Goal: Obtain resource: Obtain resource

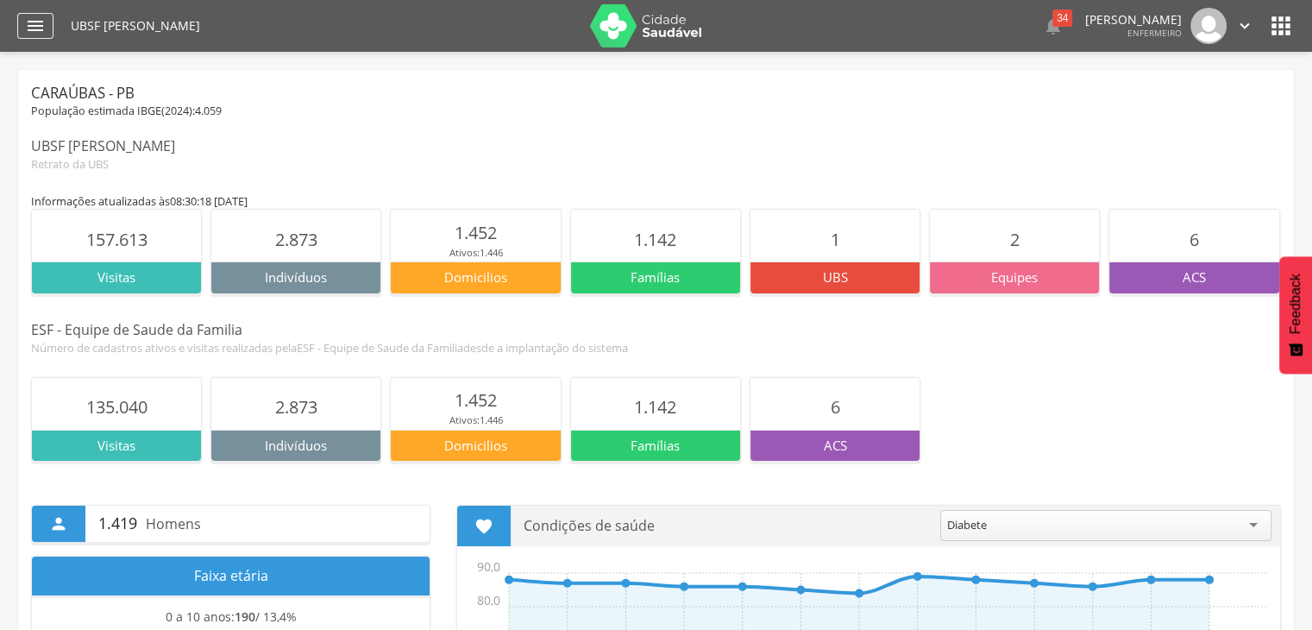
click at [41, 18] on icon "" at bounding box center [35, 26] width 21 height 21
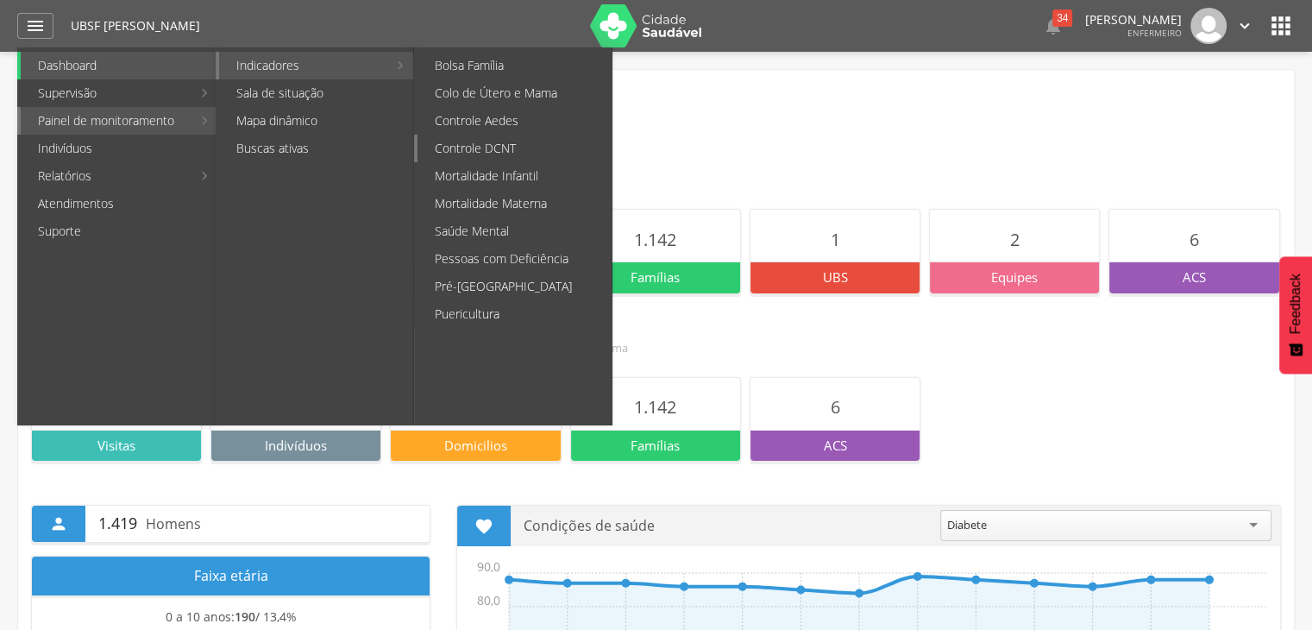
click at [538, 142] on link "Controle DCNT" at bounding box center [515, 149] width 194 height 28
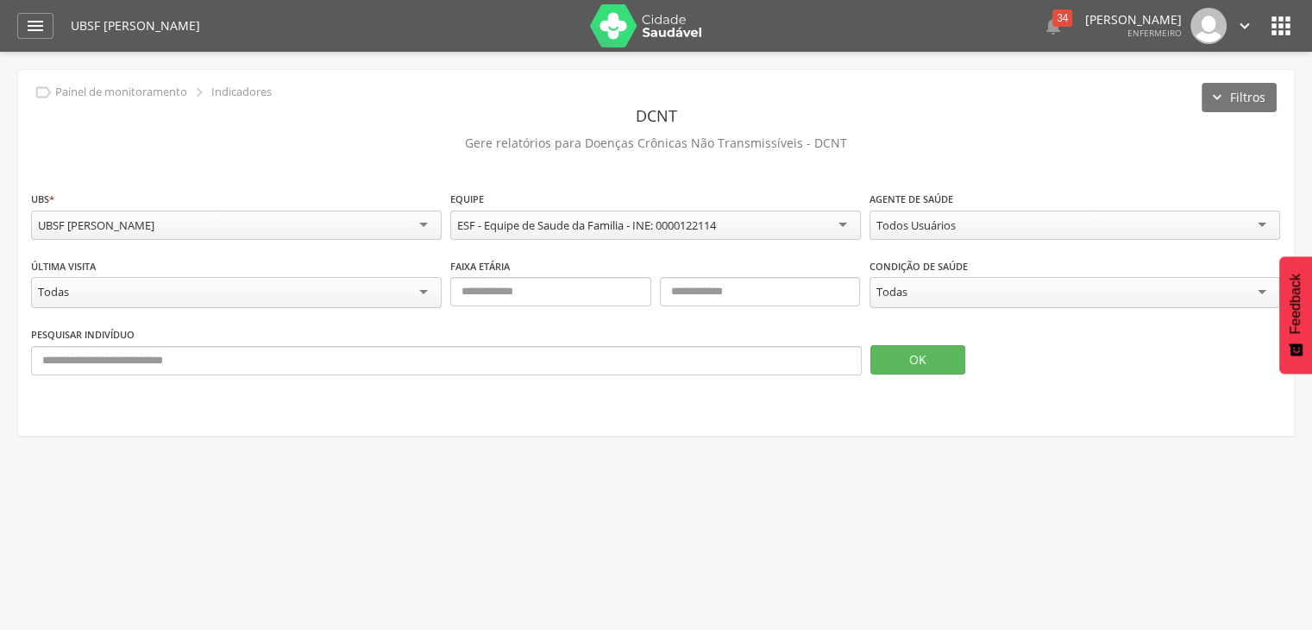
click at [210, 303] on div "Todas" at bounding box center [236, 292] width 411 height 31
click at [248, 284] on div "Todas" at bounding box center [236, 291] width 411 height 29
click at [606, 305] on input "text" at bounding box center [550, 291] width 201 height 29
click at [231, 427] on div "**********" at bounding box center [656, 253] width 1276 height 366
click at [1027, 298] on div "Todas" at bounding box center [1075, 292] width 411 height 31
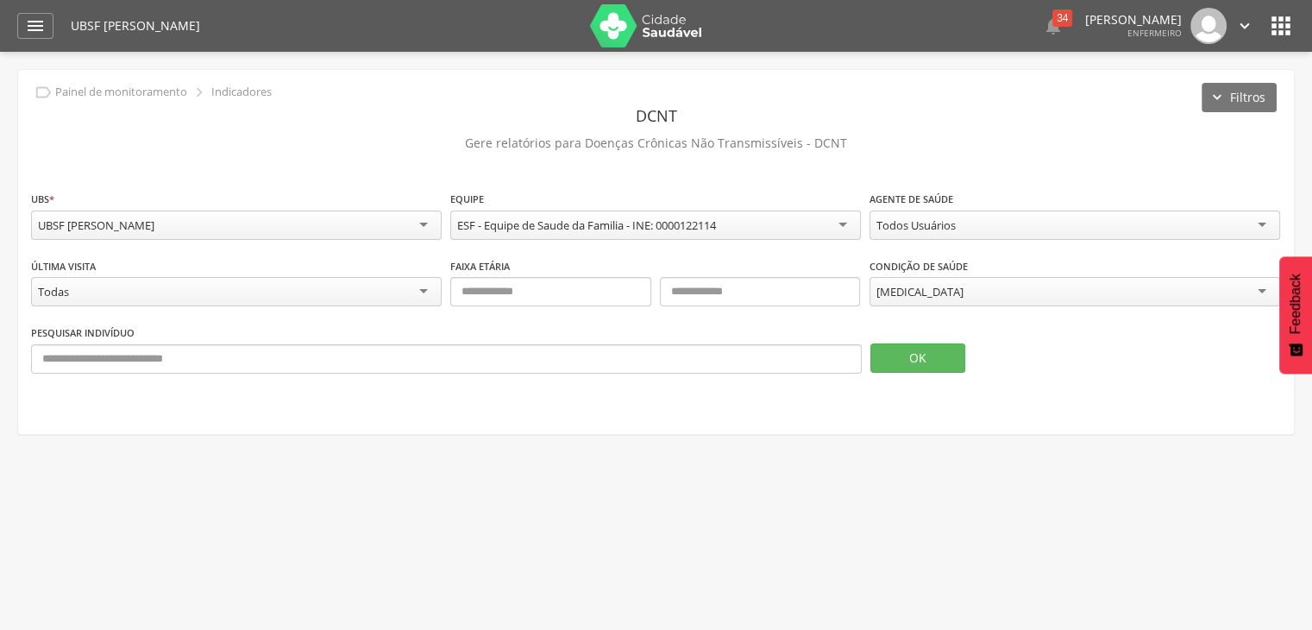
click at [939, 211] on div "Todos Usuários" at bounding box center [1075, 225] width 411 height 29
click at [937, 355] on button "OK" at bounding box center [918, 357] width 95 height 29
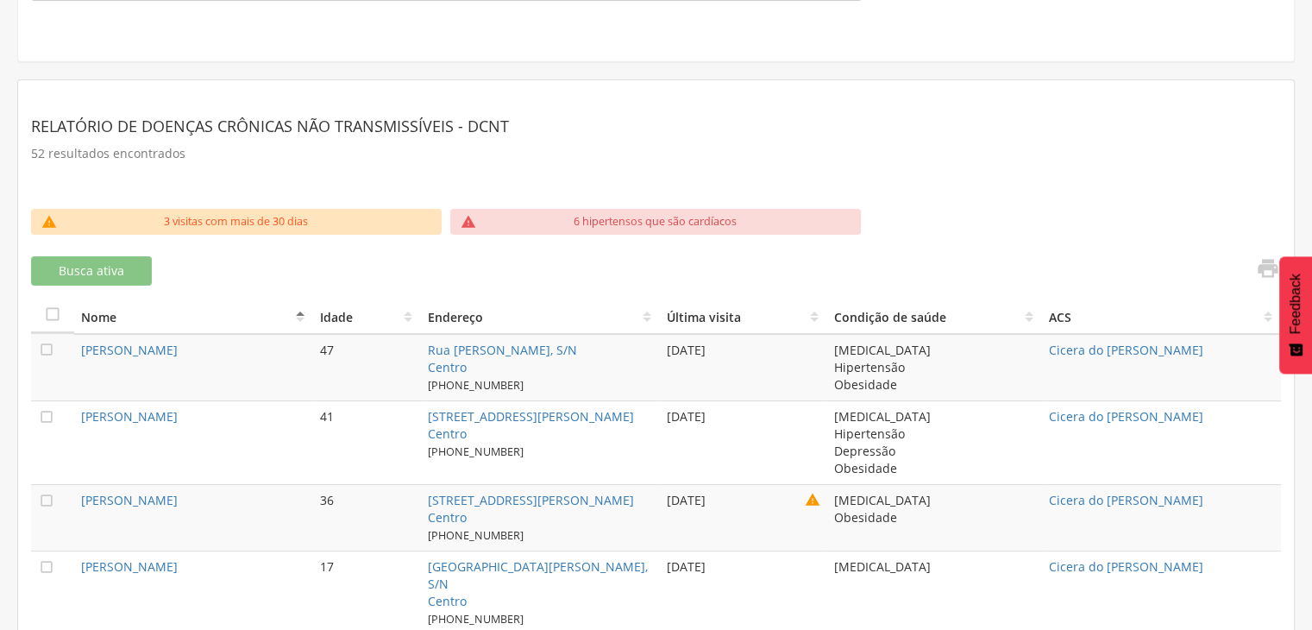
scroll to position [138, 0]
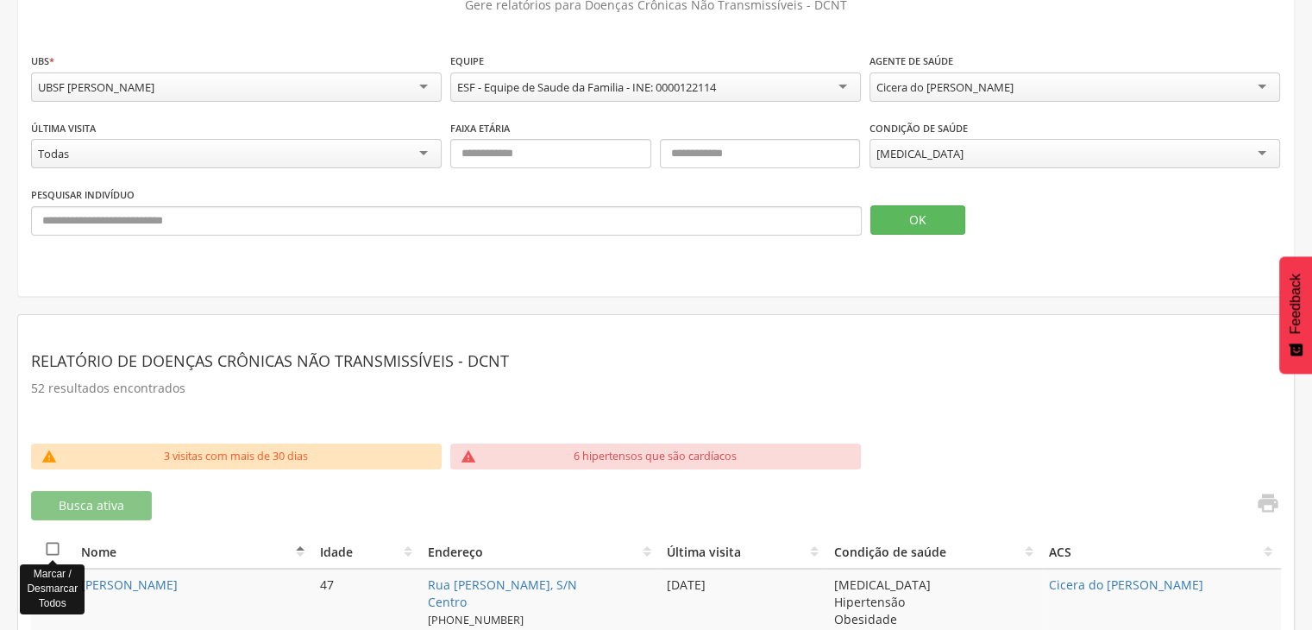
click at [56, 549] on icon "" at bounding box center [52, 548] width 17 height 17
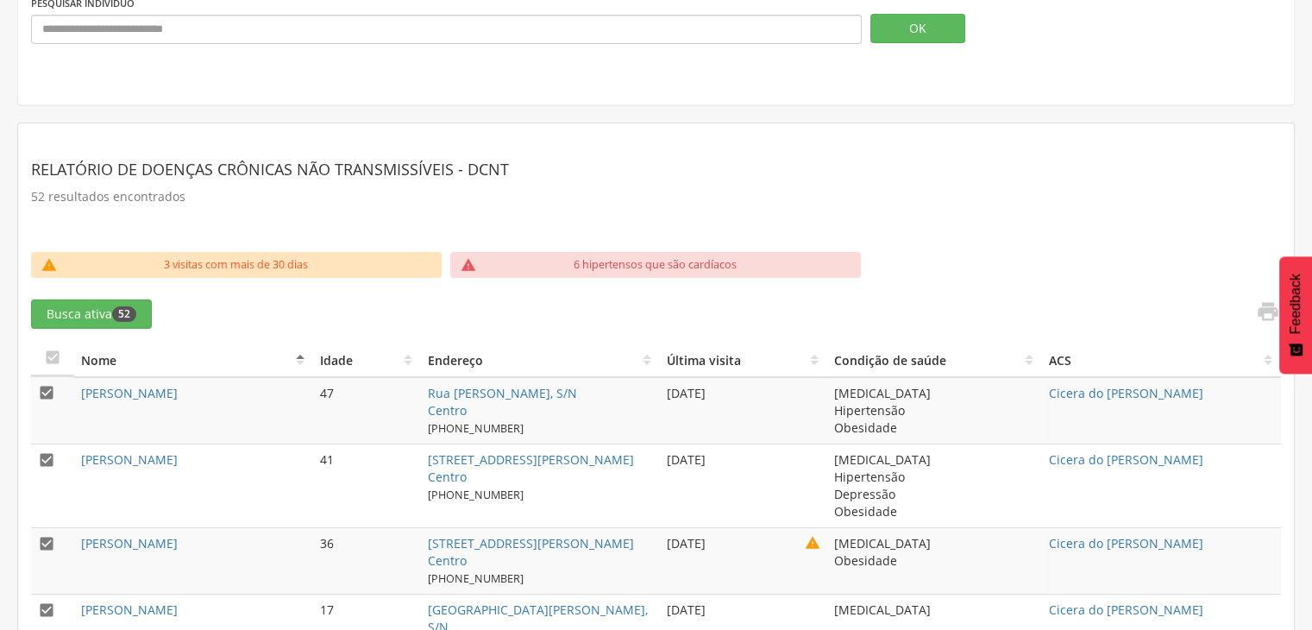
scroll to position [462, 0]
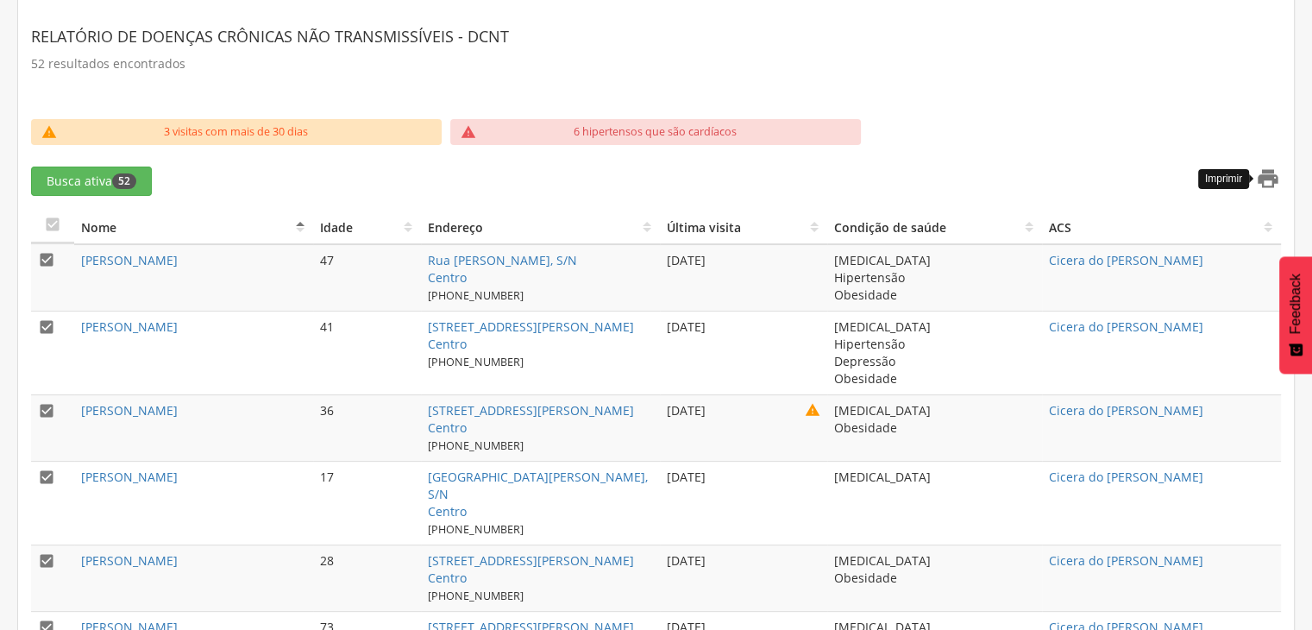
click at [1265, 184] on icon "" at bounding box center [1268, 179] width 24 height 24
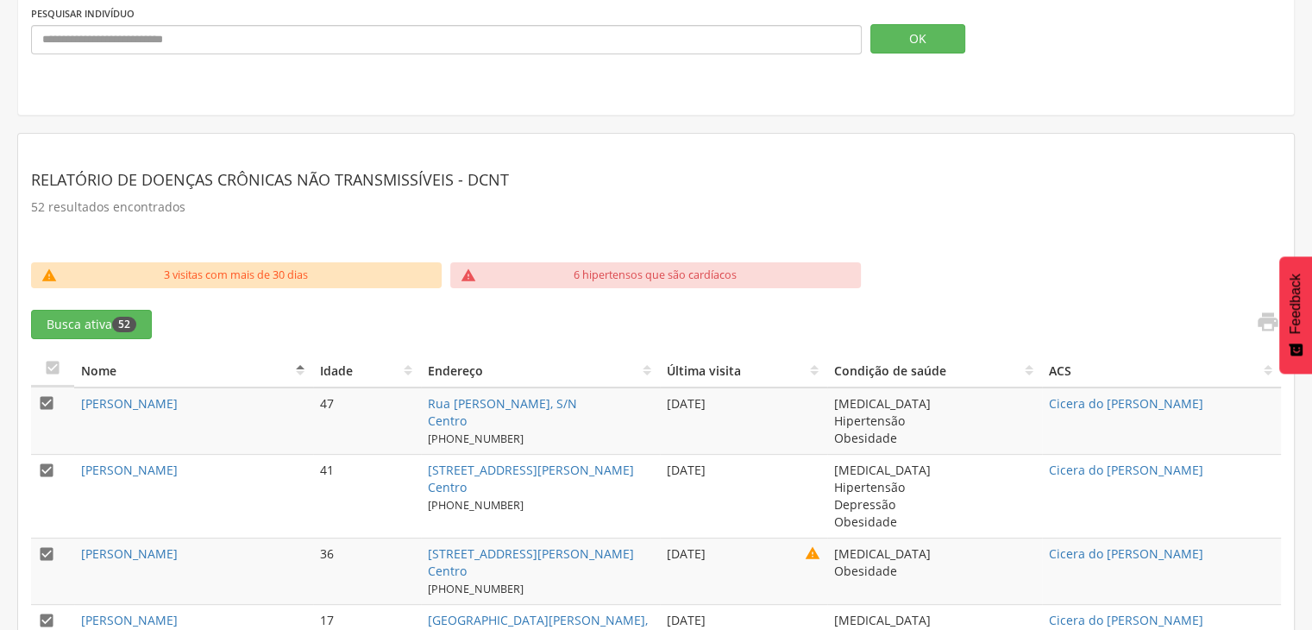
scroll to position [0, 0]
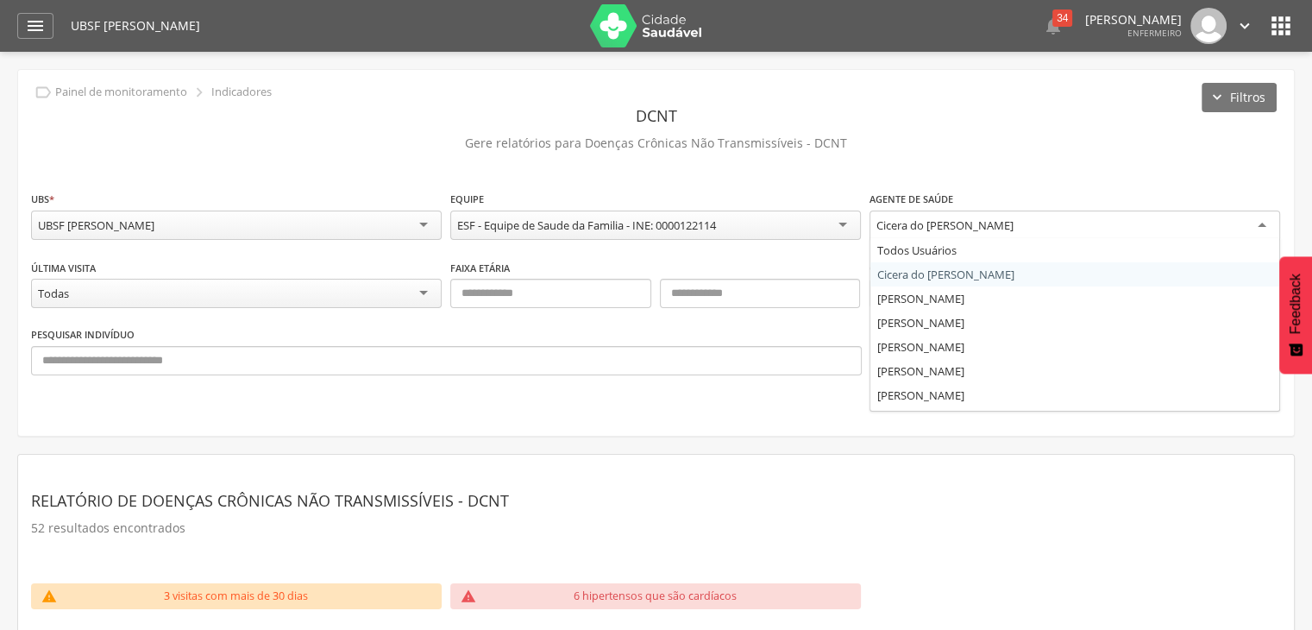
click at [1014, 217] on div "Cicera do [PERSON_NAME]" at bounding box center [945, 225] width 137 height 16
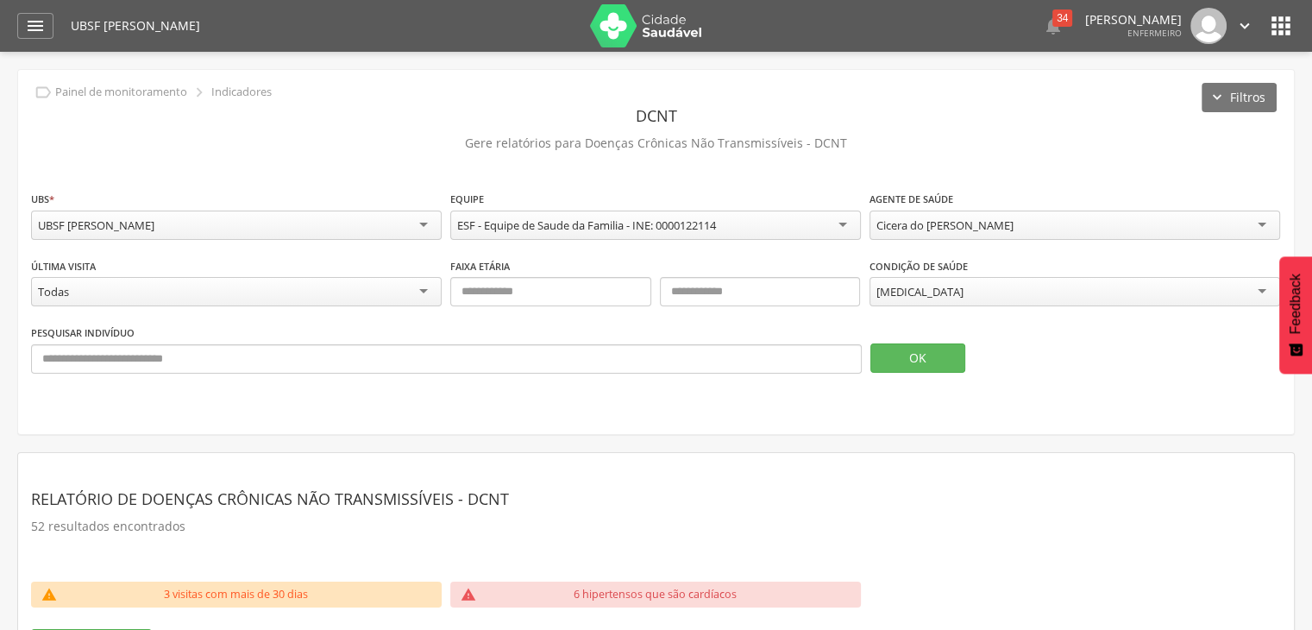
click at [1077, 279] on fieldset "**********" at bounding box center [656, 288] width 1250 height 197
click at [1046, 215] on div "Cicera do [PERSON_NAME]" at bounding box center [1075, 225] width 411 height 29
click at [945, 363] on button "OK" at bounding box center [918, 357] width 95 height 29
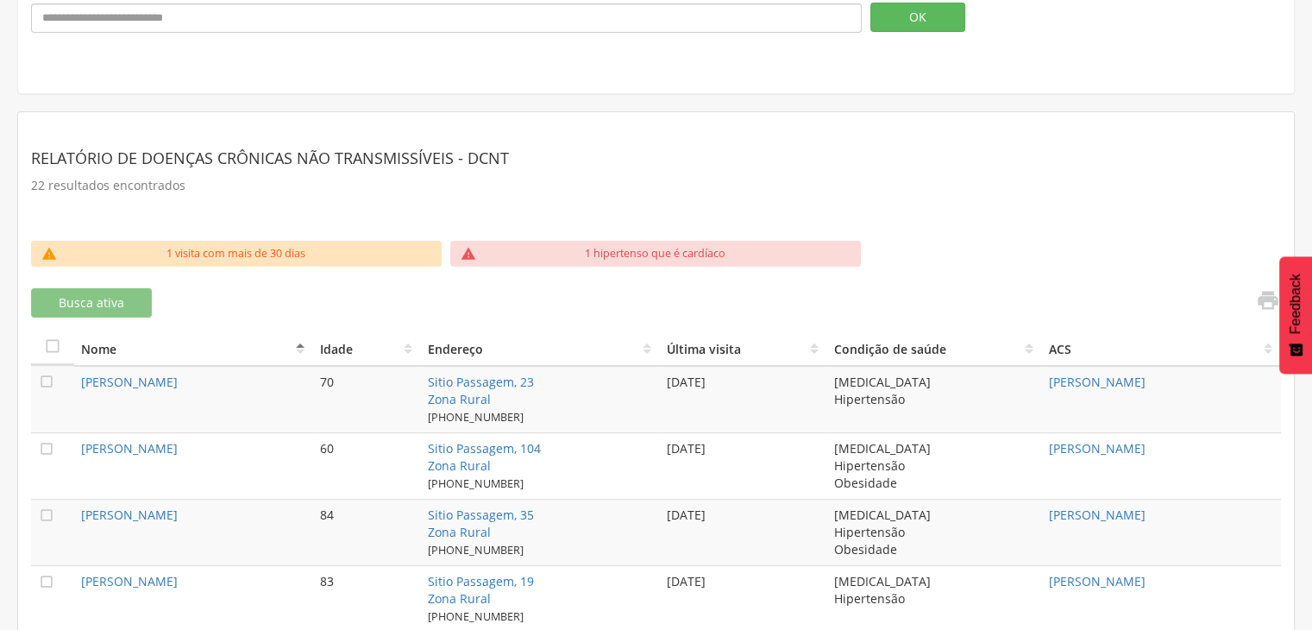
scroll to position [224, 0]
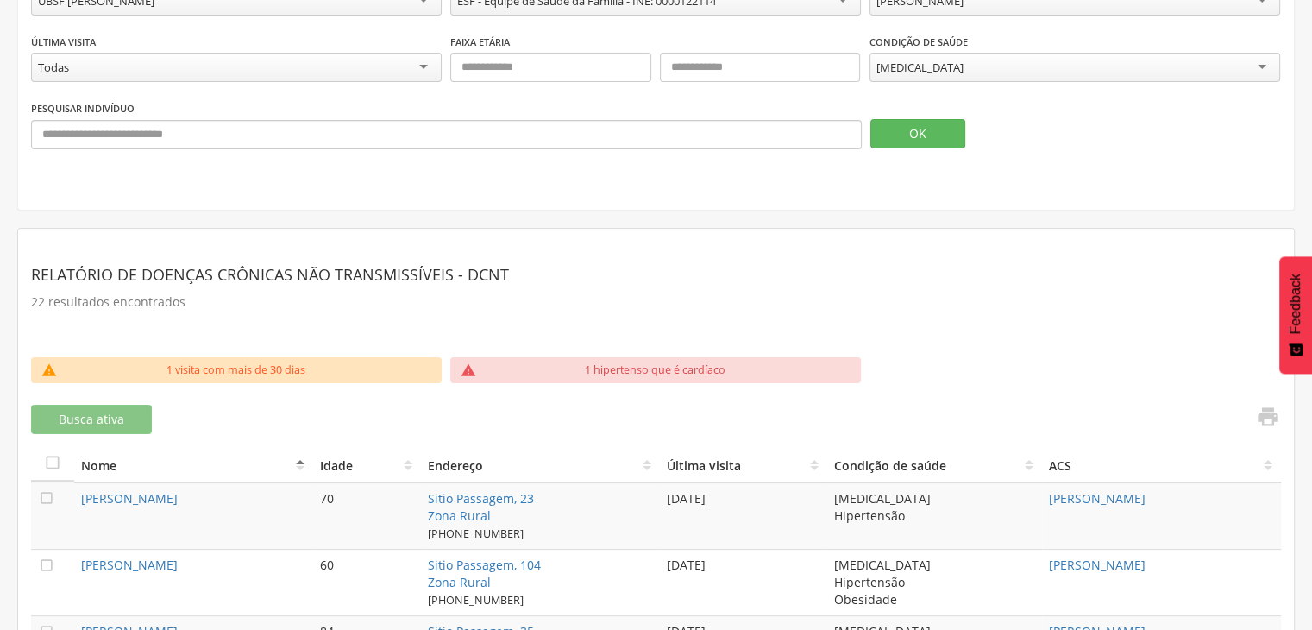
click at [1263, 429] on link "" at bounding box center [1263, 419] width 35 height 28
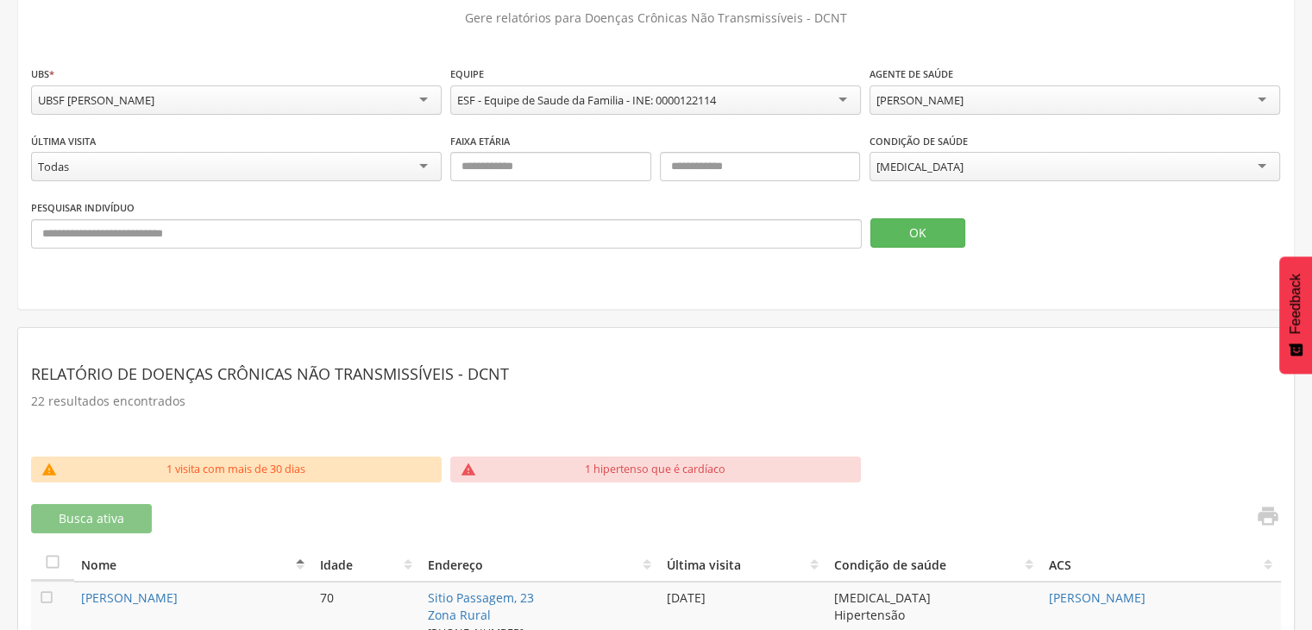
scroll to position [52, 0]
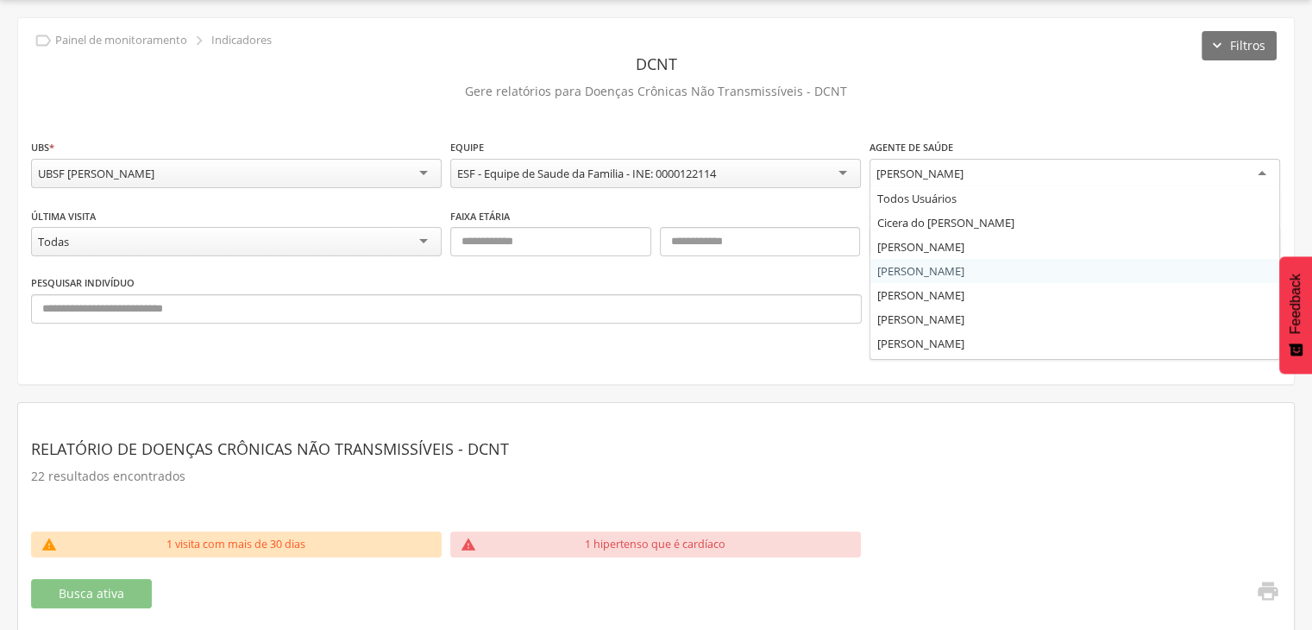
click at [1053, 162] on div "[PERSON_NAME]" at bounding box center [1075, 174] width 411 height 31
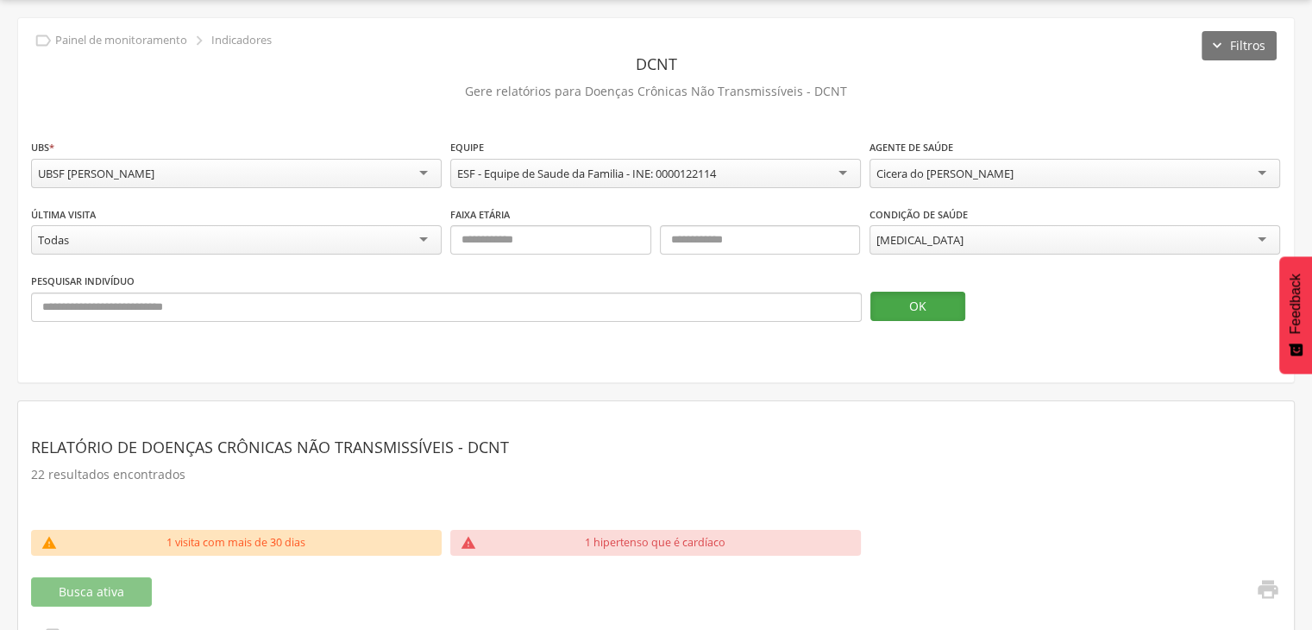
click at [940, 315] on button "OK" at bounding box center [918, 306] width 95 height 29
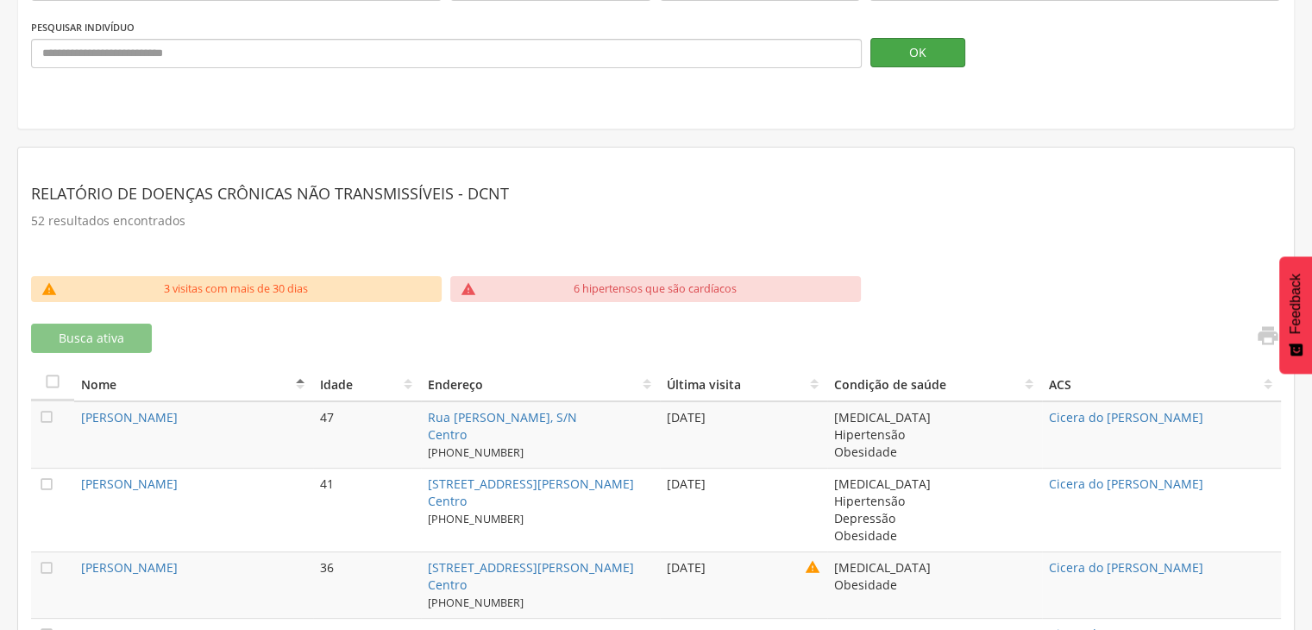
scroll to position [483, 0]
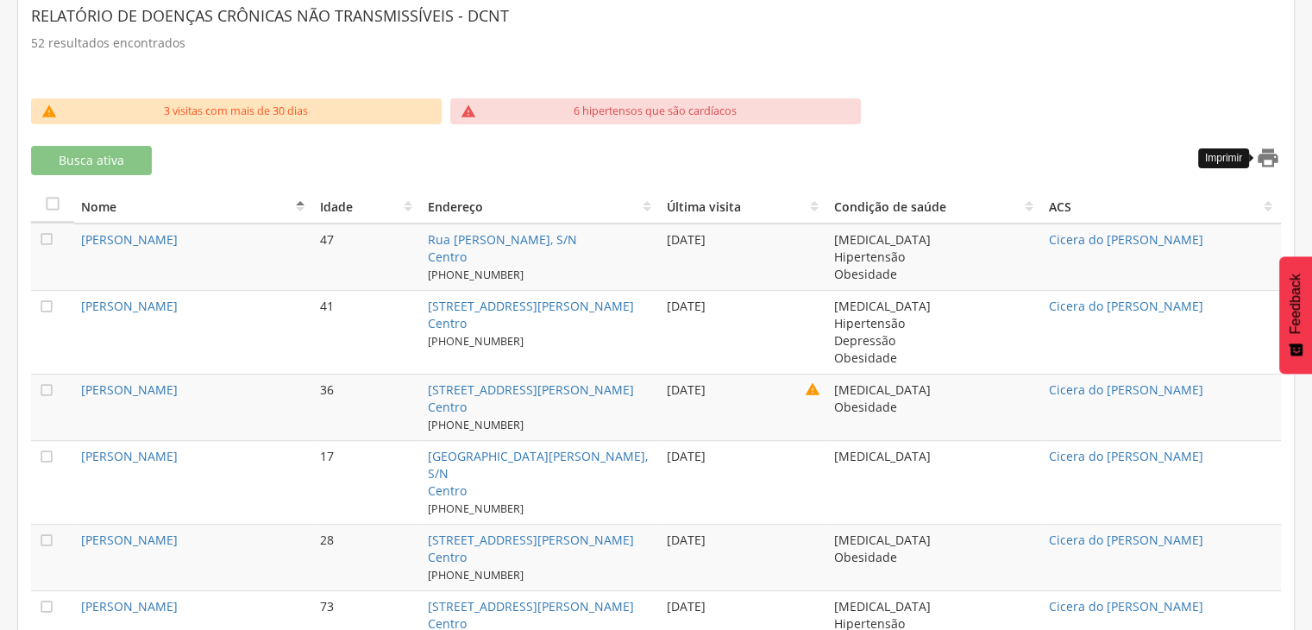
click at [1274, 153] on icon "" at bounding box center [1268, 158] width 24 height 24
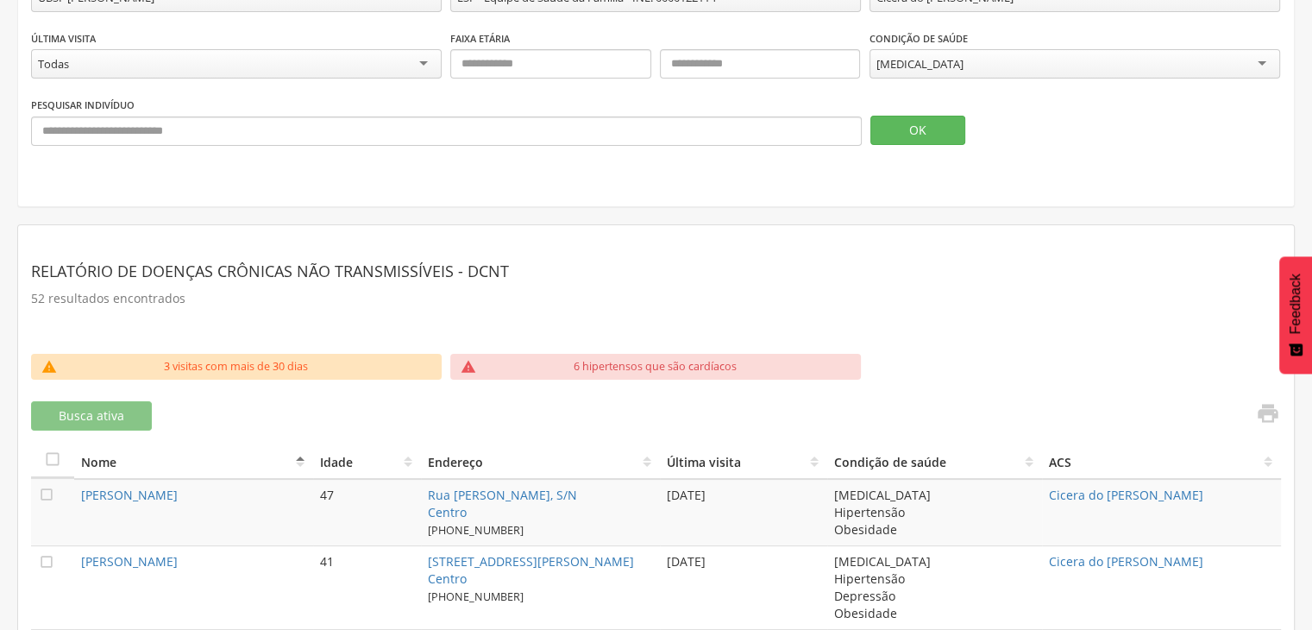
scroll to position [224, 0]
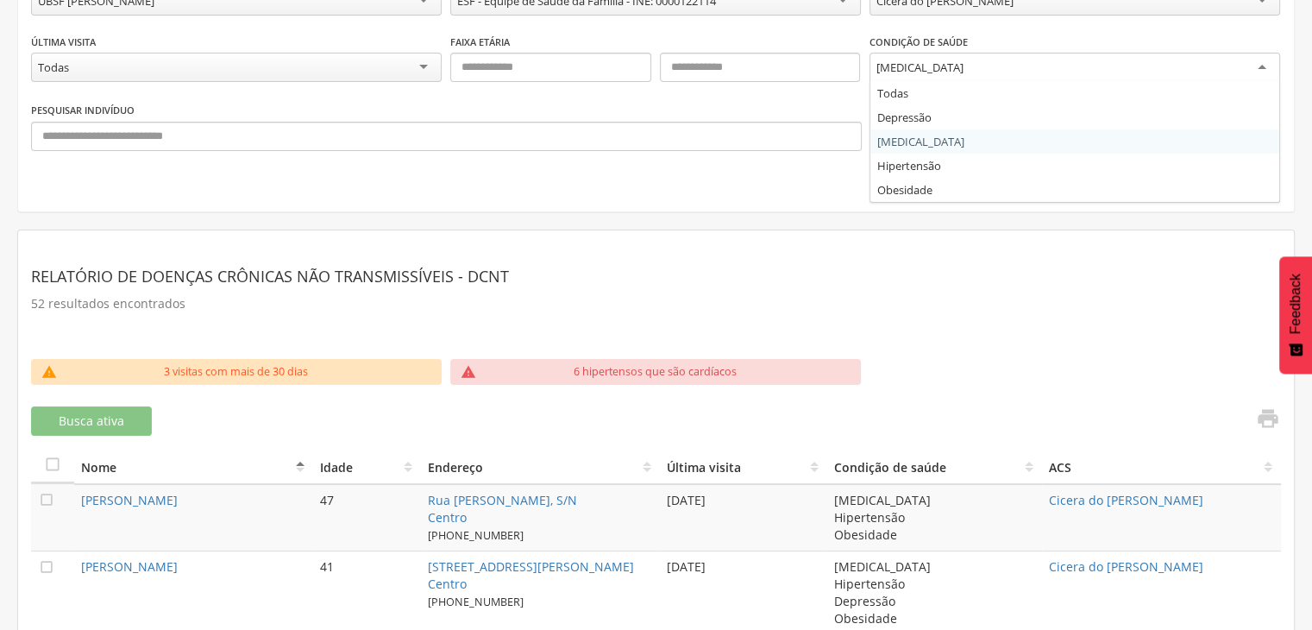
click at [1039, 70] on div "[MEDICAL_DATA]" at bounding box center [1075, 68] width 411 height 31
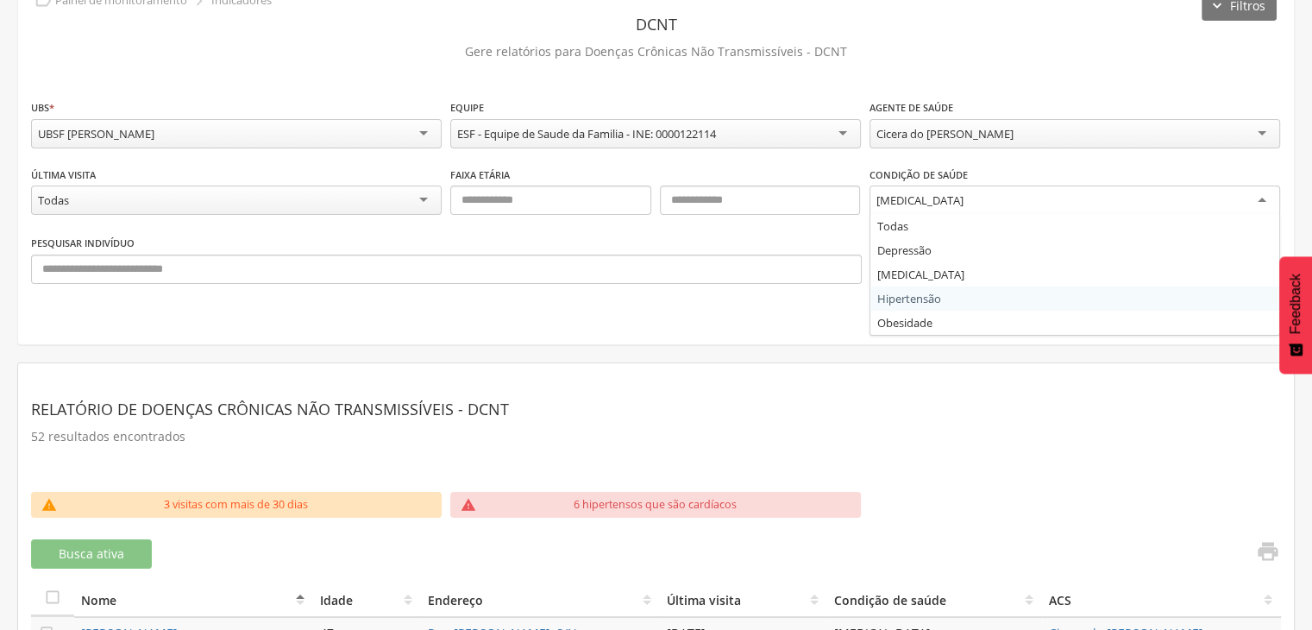
scroll to position [0, 0]
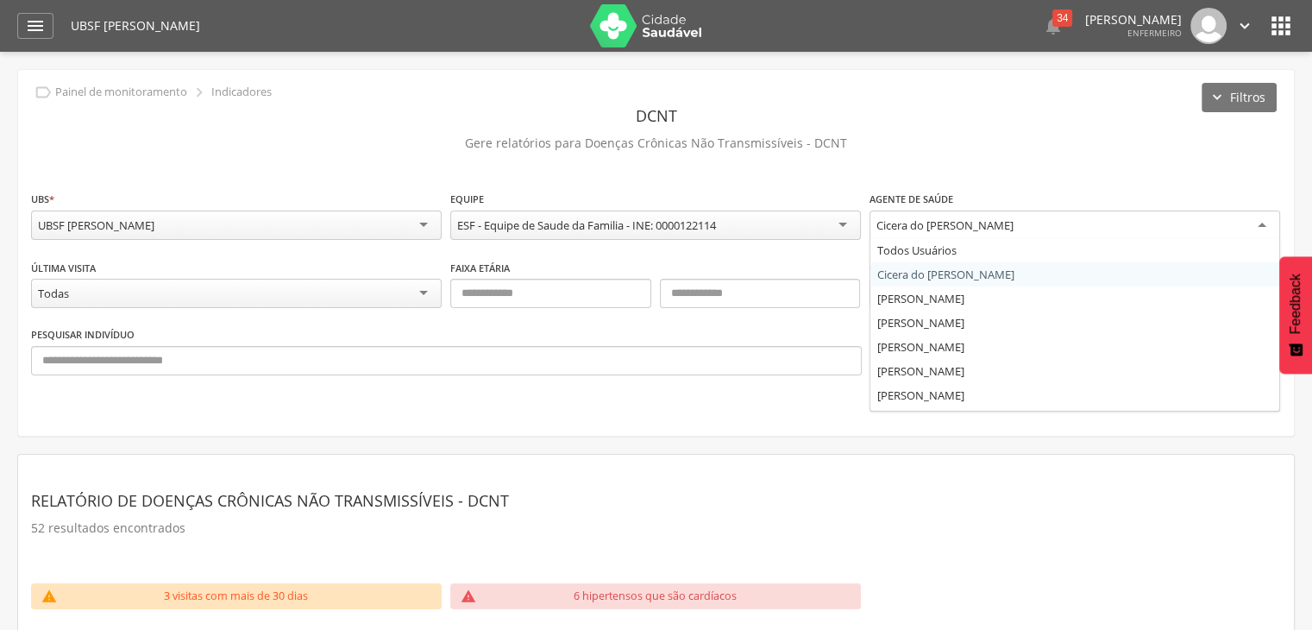
click at [966, 219] on div "Cicera do [PERSON_NAME]" at bounding box center [945, 225] width 137 height 16
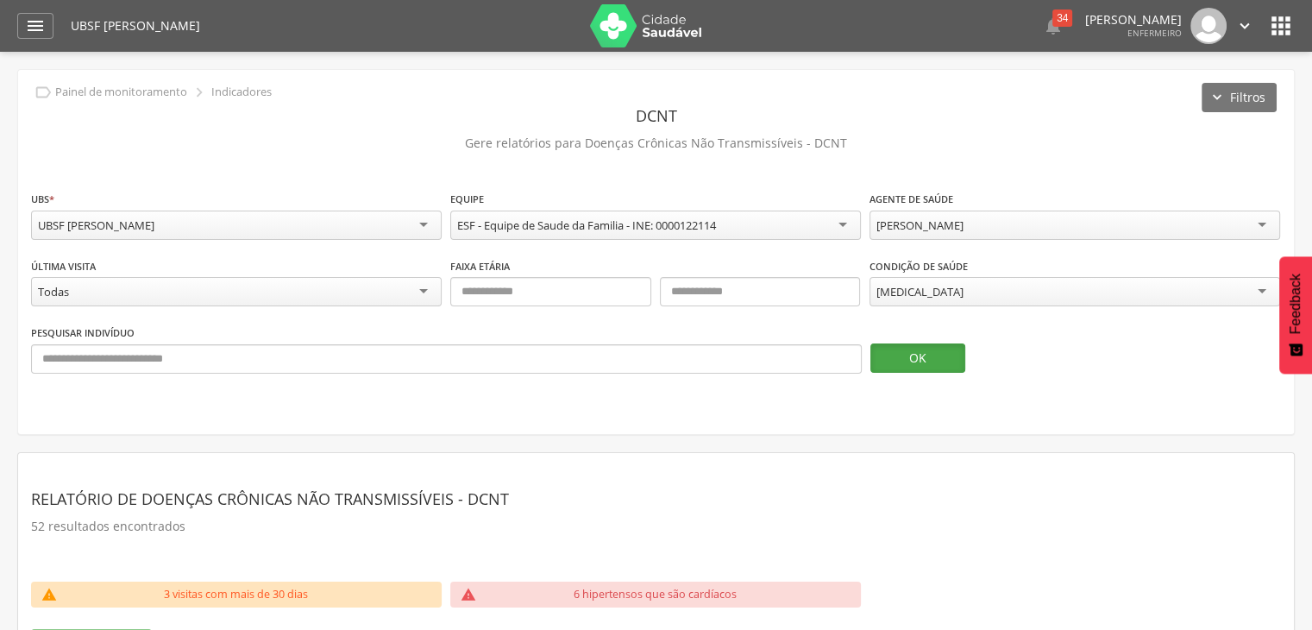
click at [920, 356] on button "OK" at bounding box center [918, 357] width 95 height 29
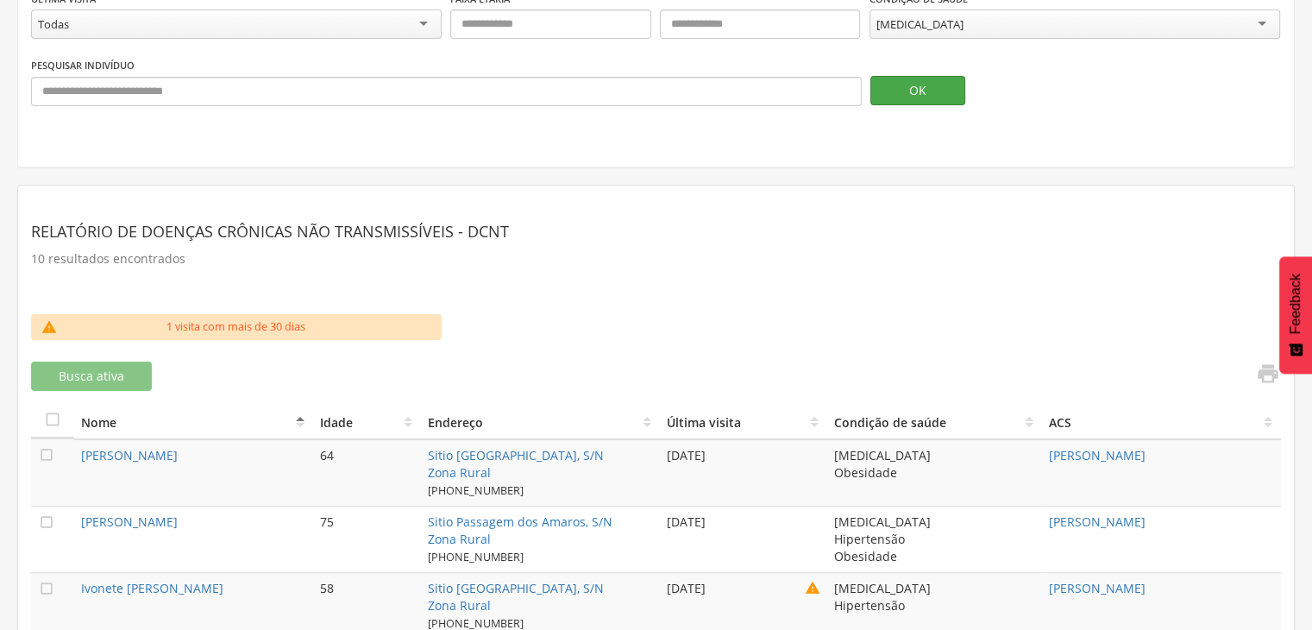
scroll to position [259, 0]
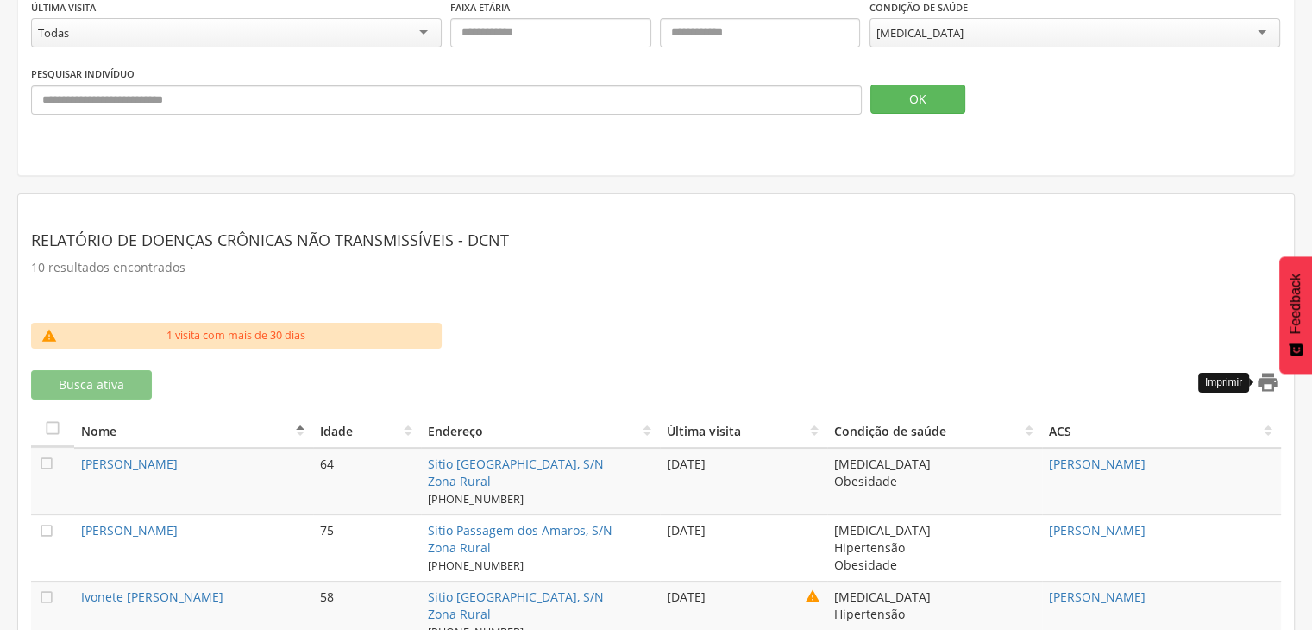
click at [1264, 380] on icon "" at bounding box center [1268, 382] width 24 height 24
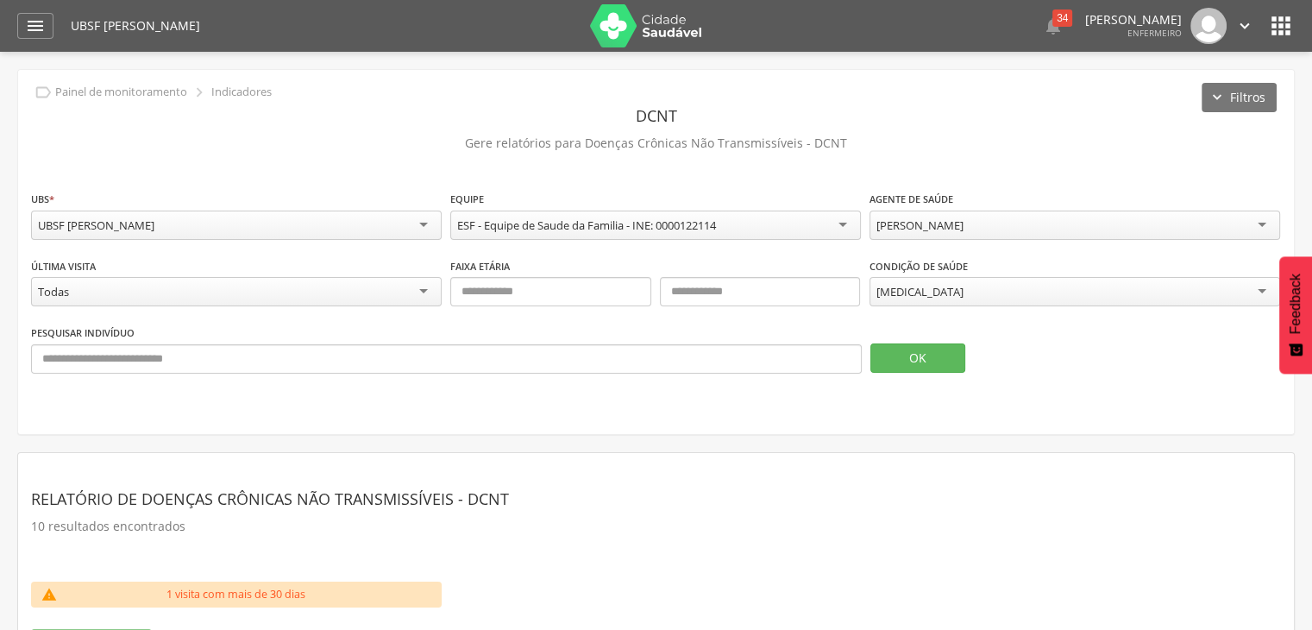
click at [1053, 223] on div "[PERSON_NAME]" at bounding box center [1075, 225] width 411 height 29
click at [920, 362] on button "OK" at bounding box center [918, 357] width 95 height 29
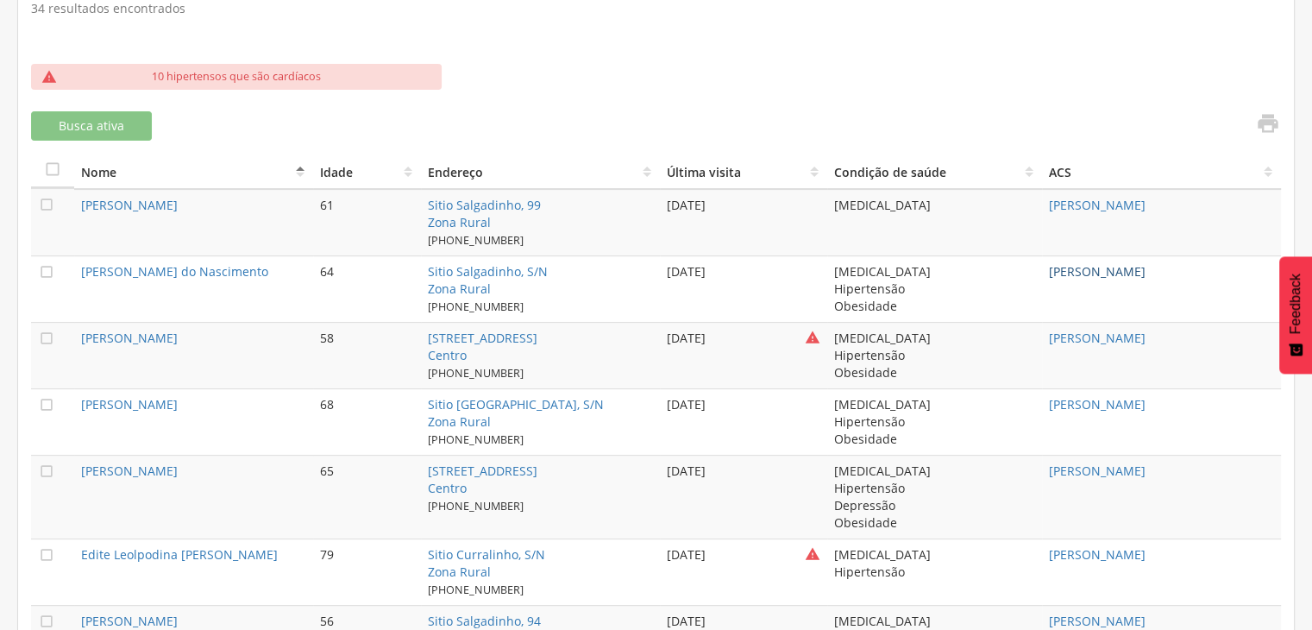
scroll to position [431, 0]
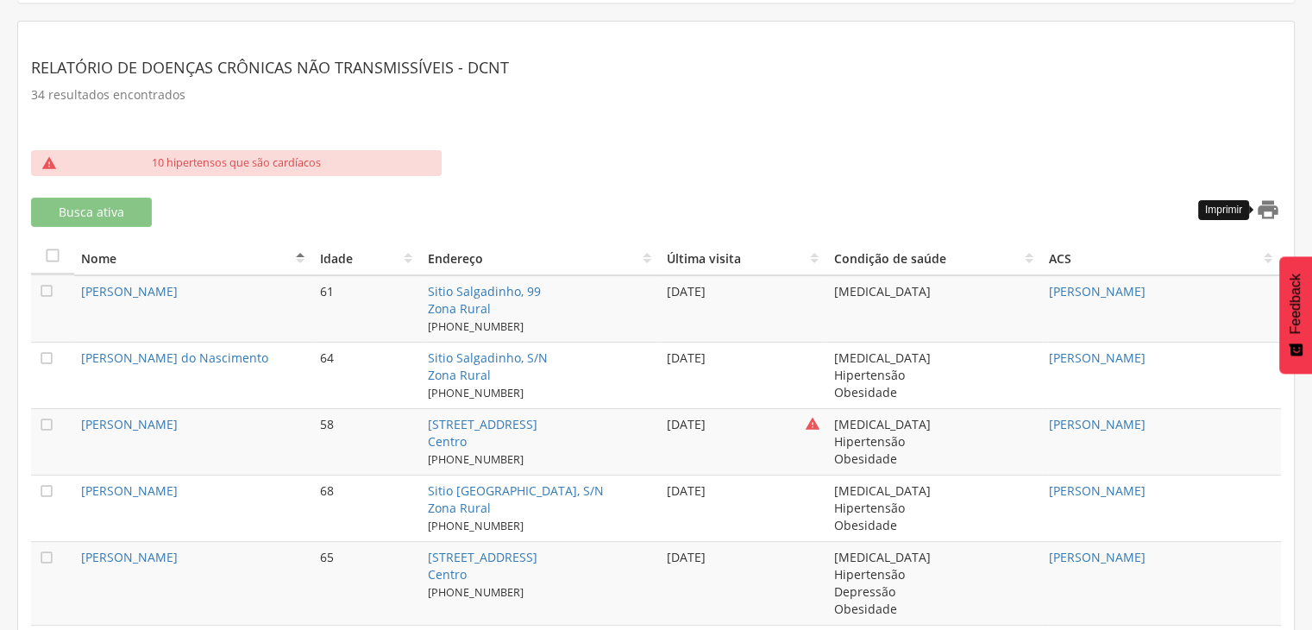
click at [1261, 201] on icon "" at bounding box center [1268, 210] width 24 height 24
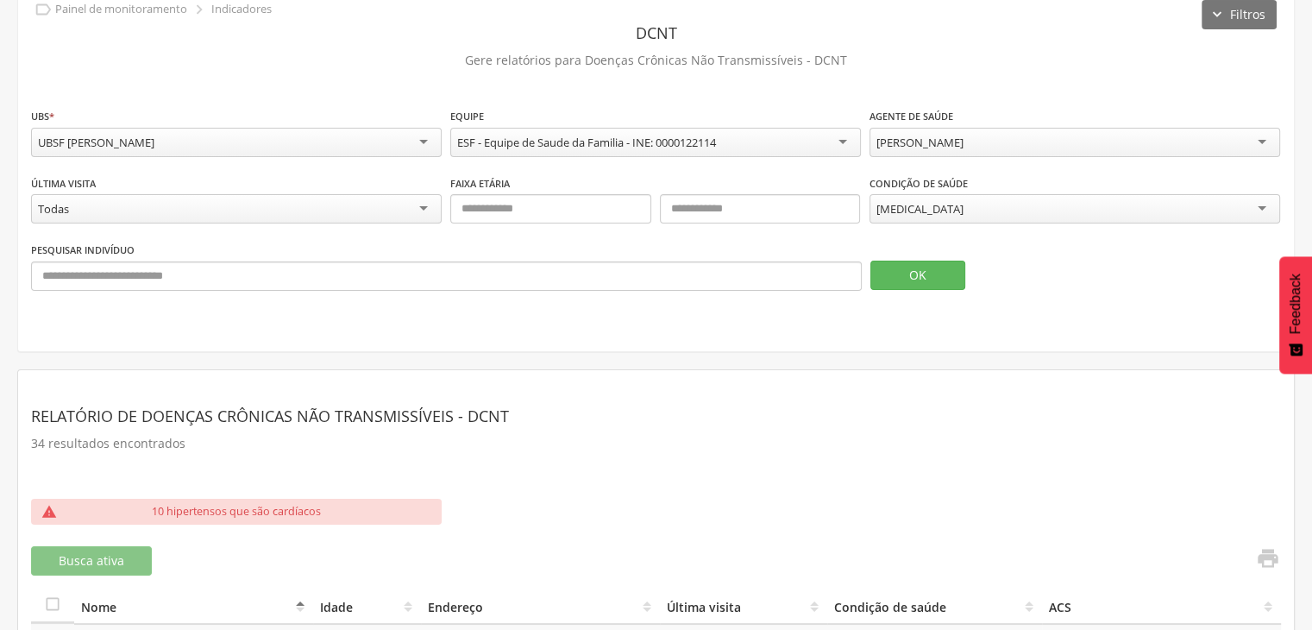
scroll to position [0, 0]
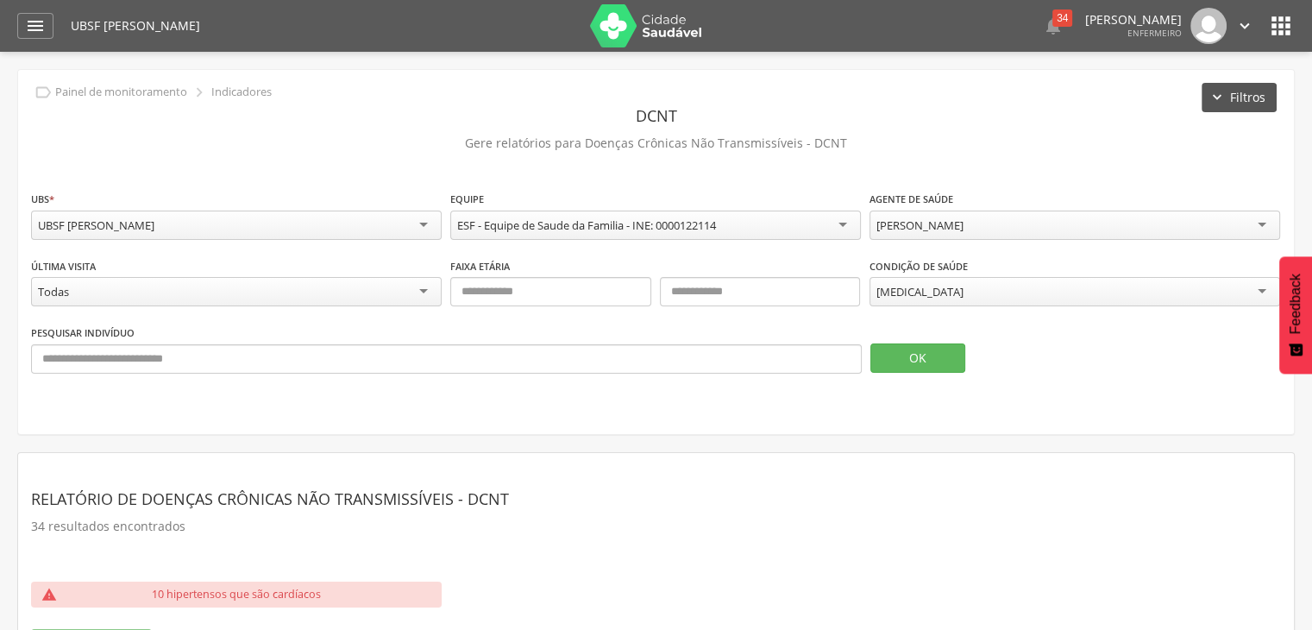
click at [1262, 95] on button "Filtros" at bounding box center [1239, 97] width 75 height 29
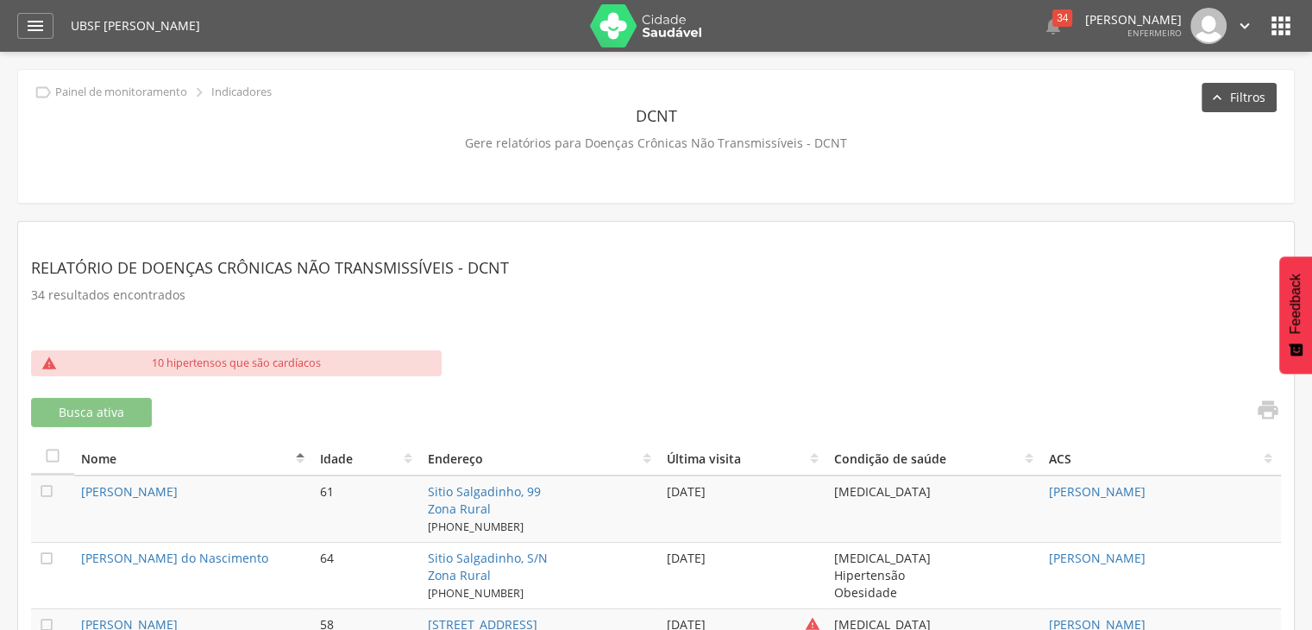
click at [1202, 97] on button "Filtros" at bounding box center [1239, 97] width 75 height 29
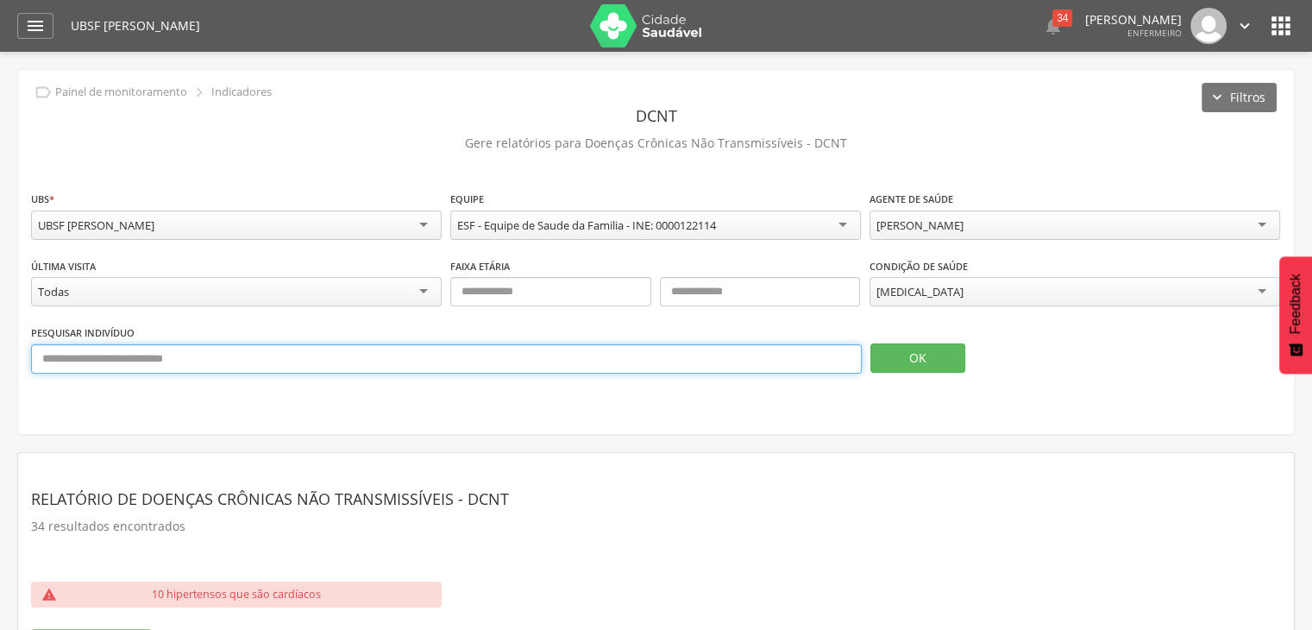
click at [365, 362] on input "text" at bounding box center [446, 358] width 831 height 29
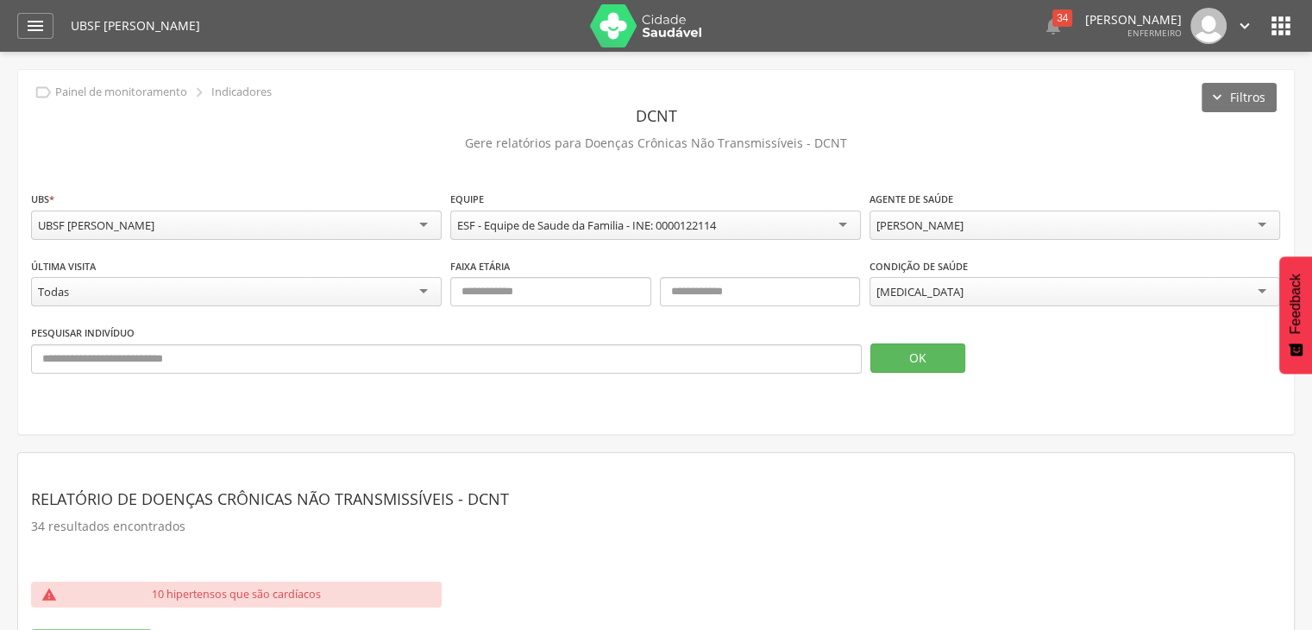
click at [1028, 226] on div "[PERSON_NAME]" at bounding box center [1075, 225] width 411 height 29
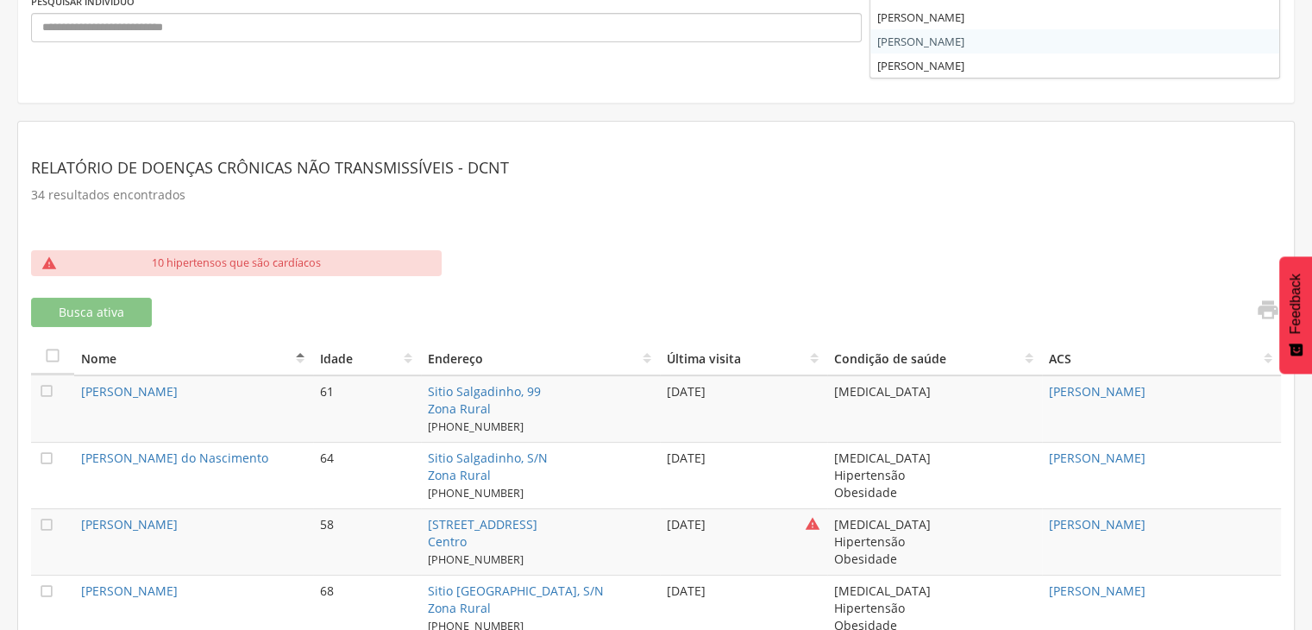
scroll to position [259, 0]
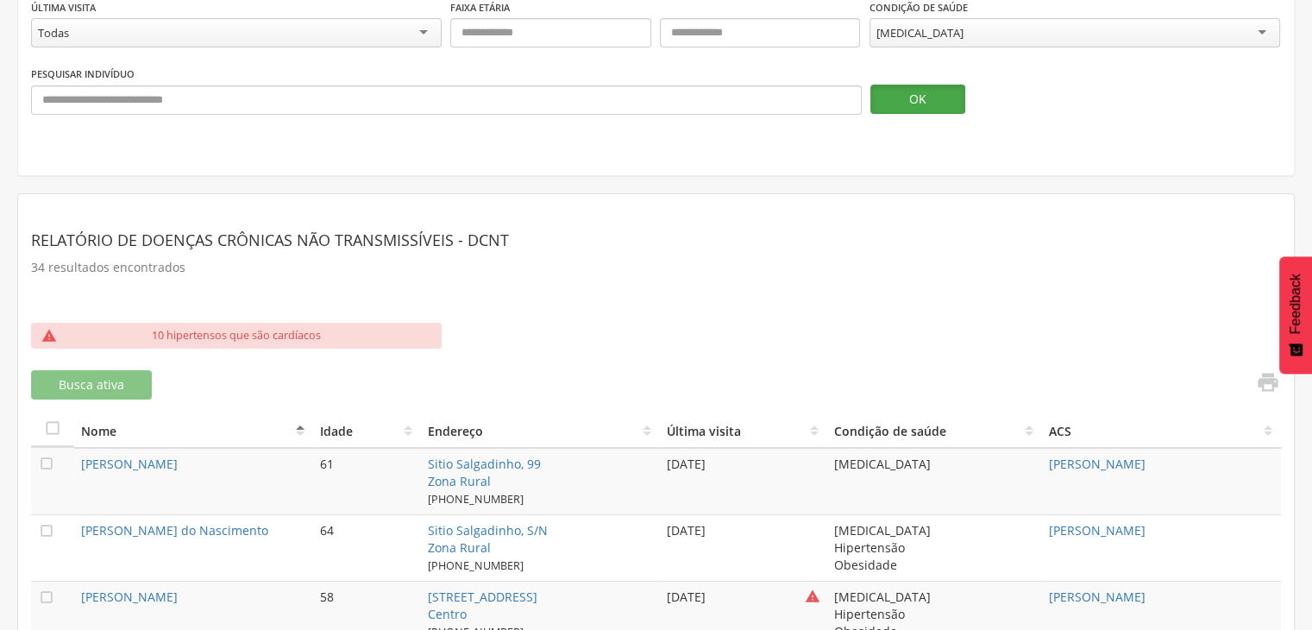
click at [908, 110] on button "OK" at bounding box center [918, 99] width 95 height 29
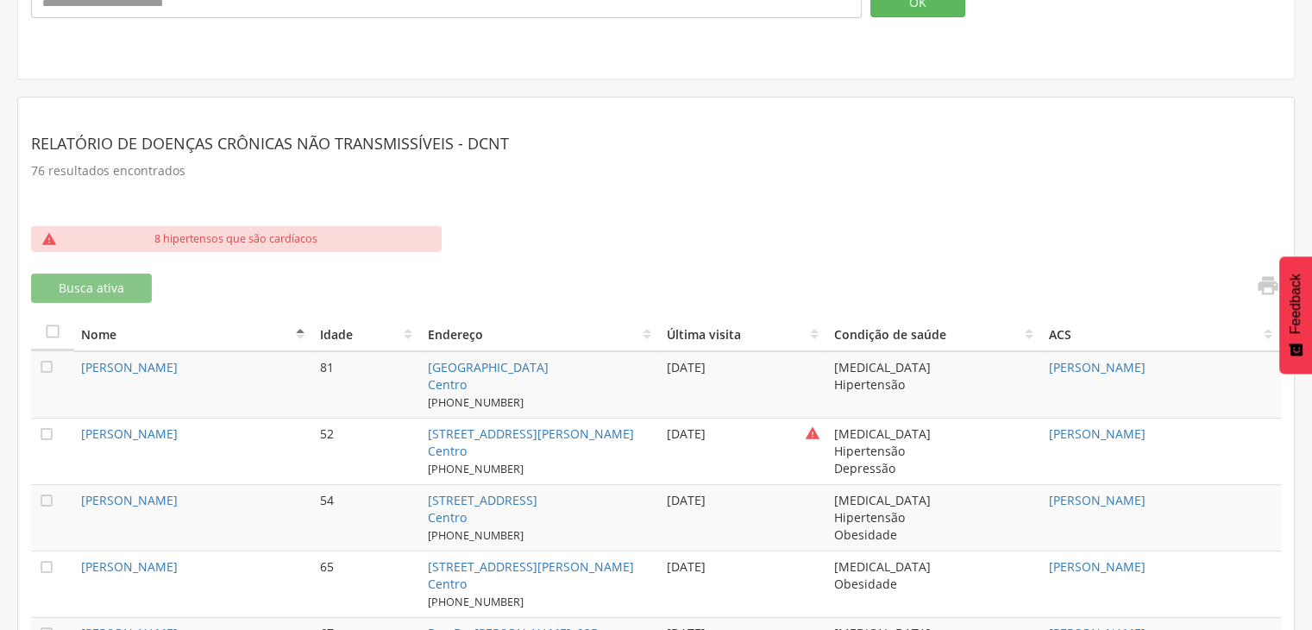
scroll to position [345, 0]
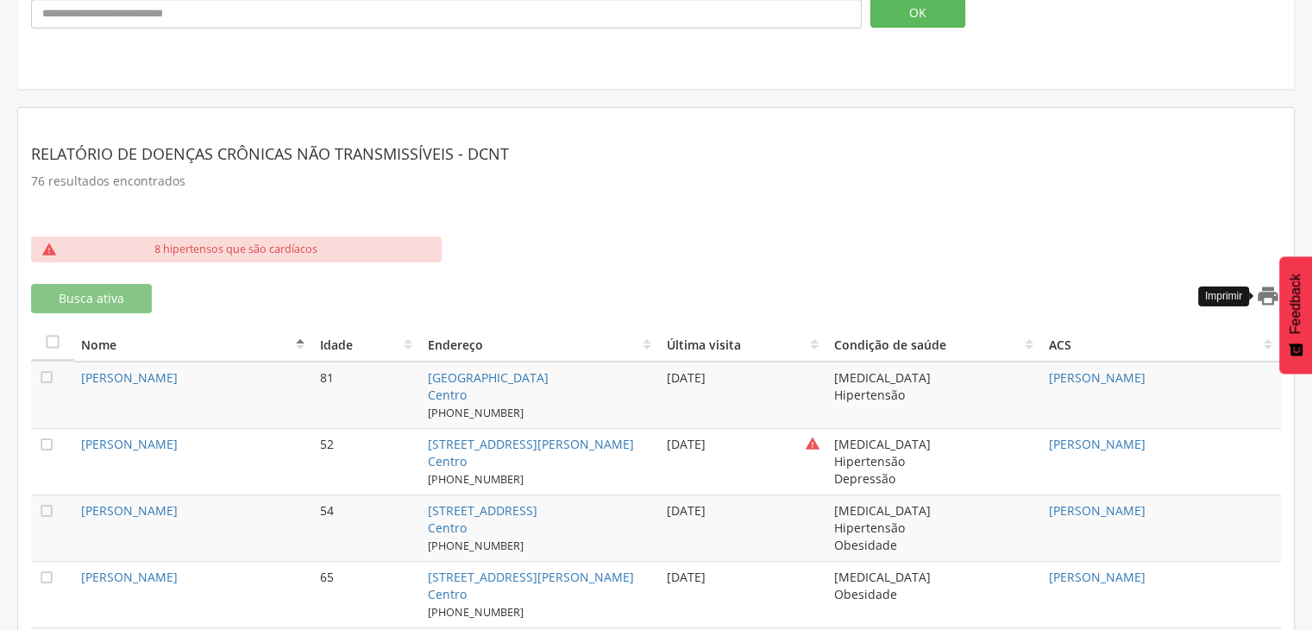
click at [1261, 294] on icon "" at bounding box center [1268, 296] width 24 height 24
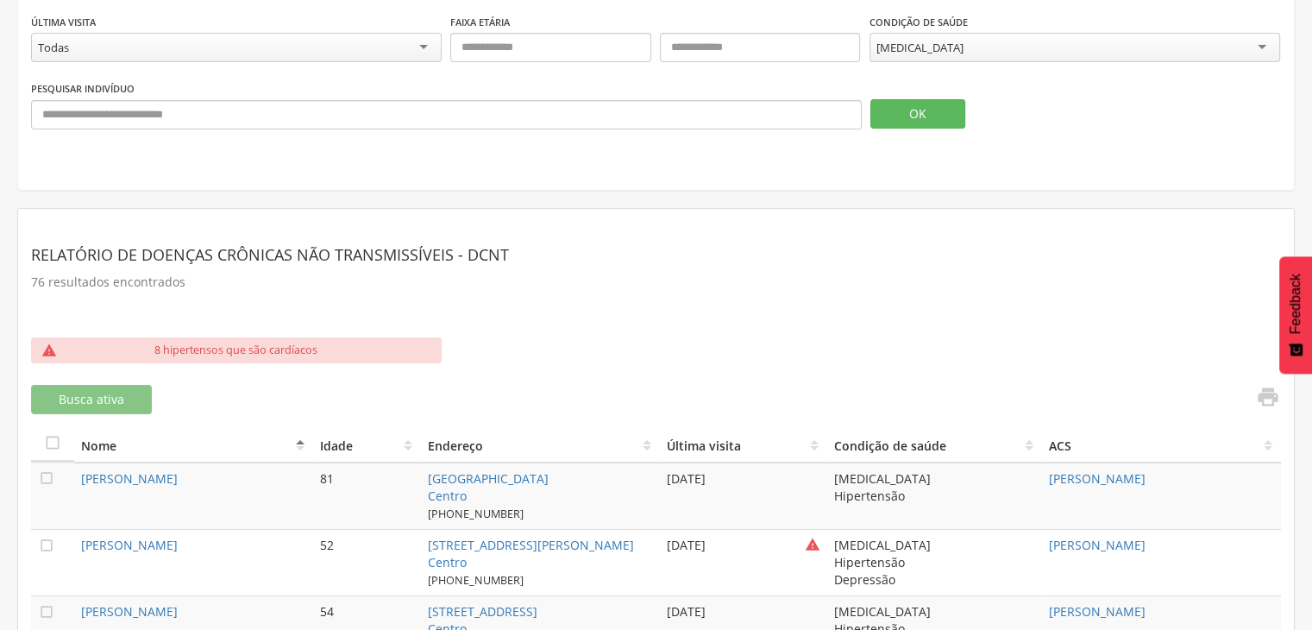
scroll to position [34, 0]
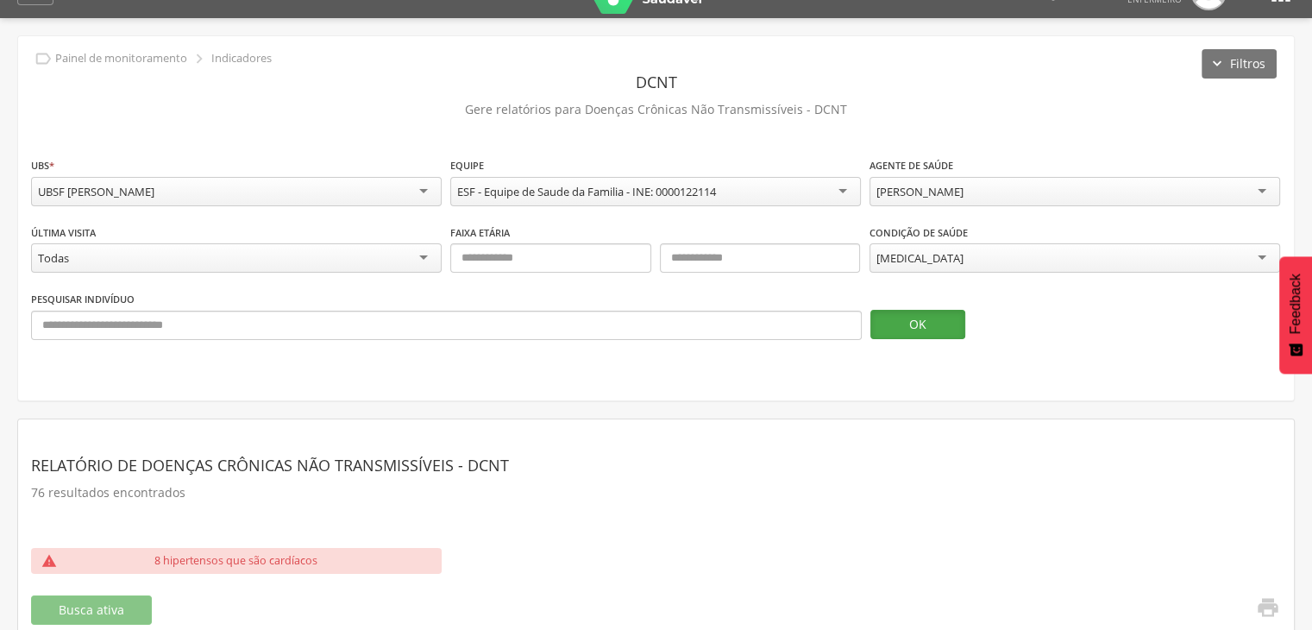
click at [934, 318] on button "OK" at bounding box center [918, 324] width 95 height 29
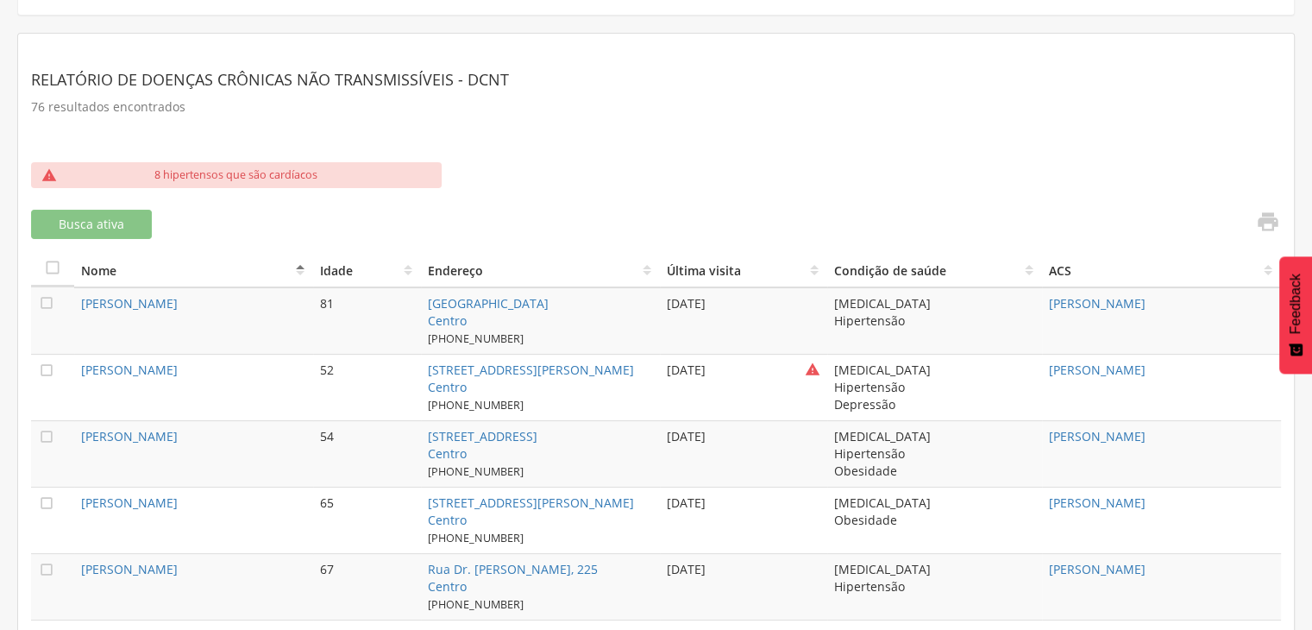
scroll to position [551, 0]
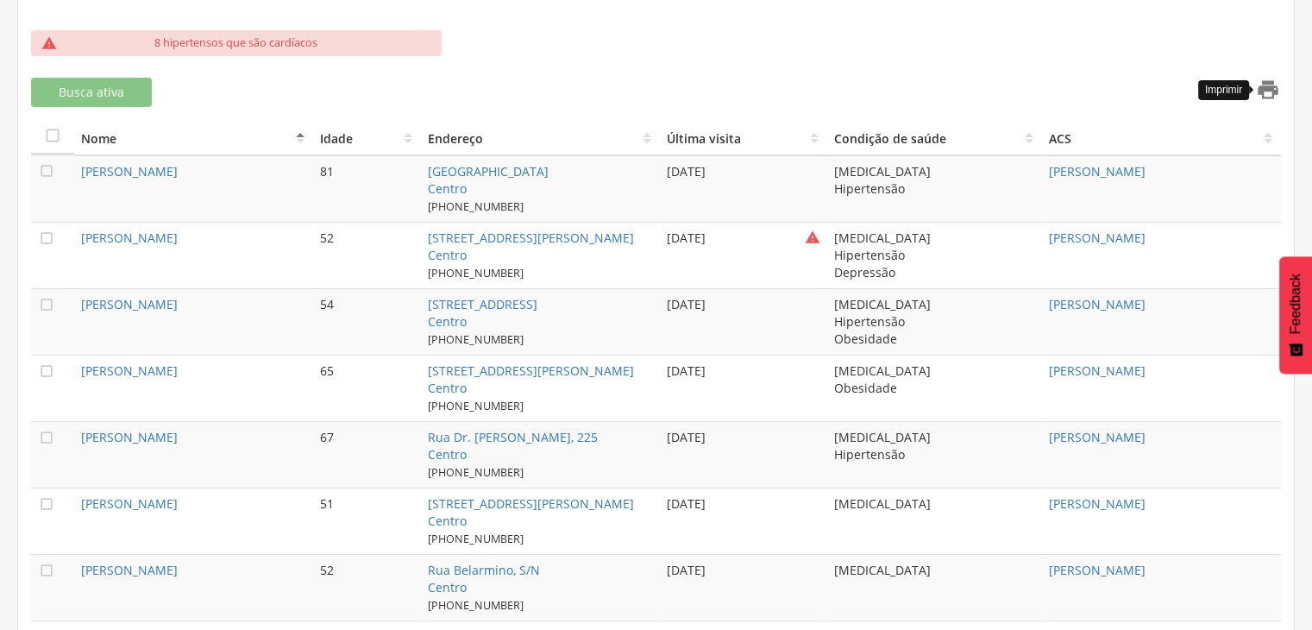
click at [1264, 83] on icon "" at bounding box center [1268, 90] width 24 height 24
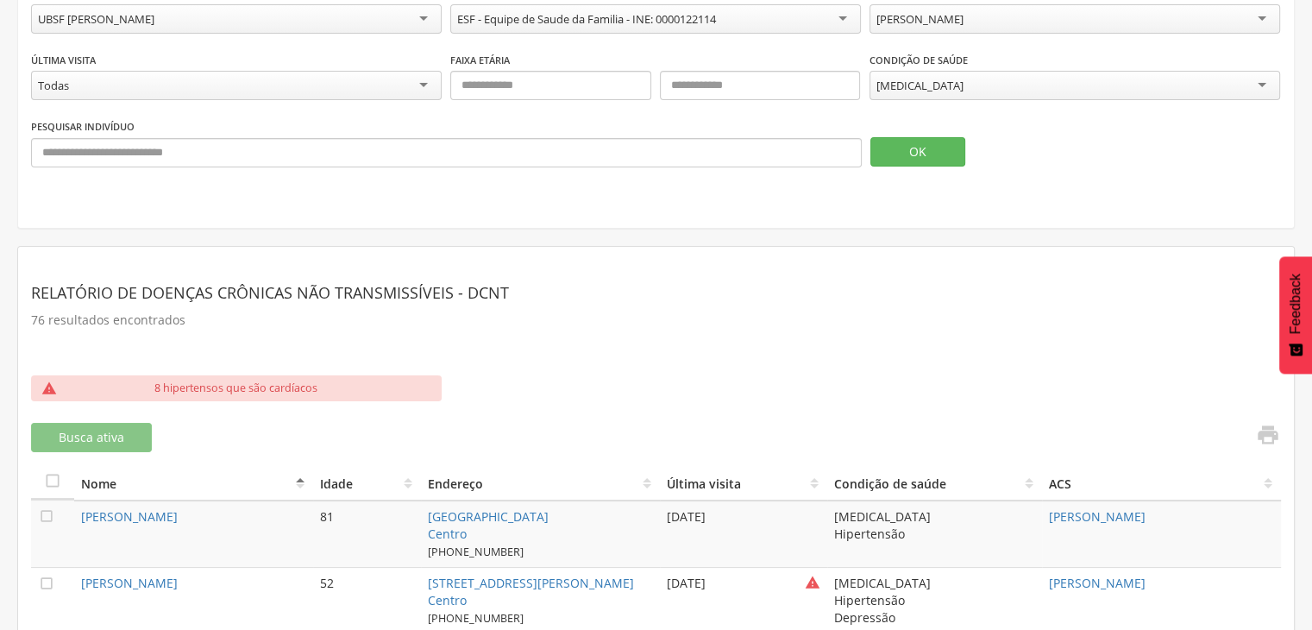
scroll to position [0, 0]
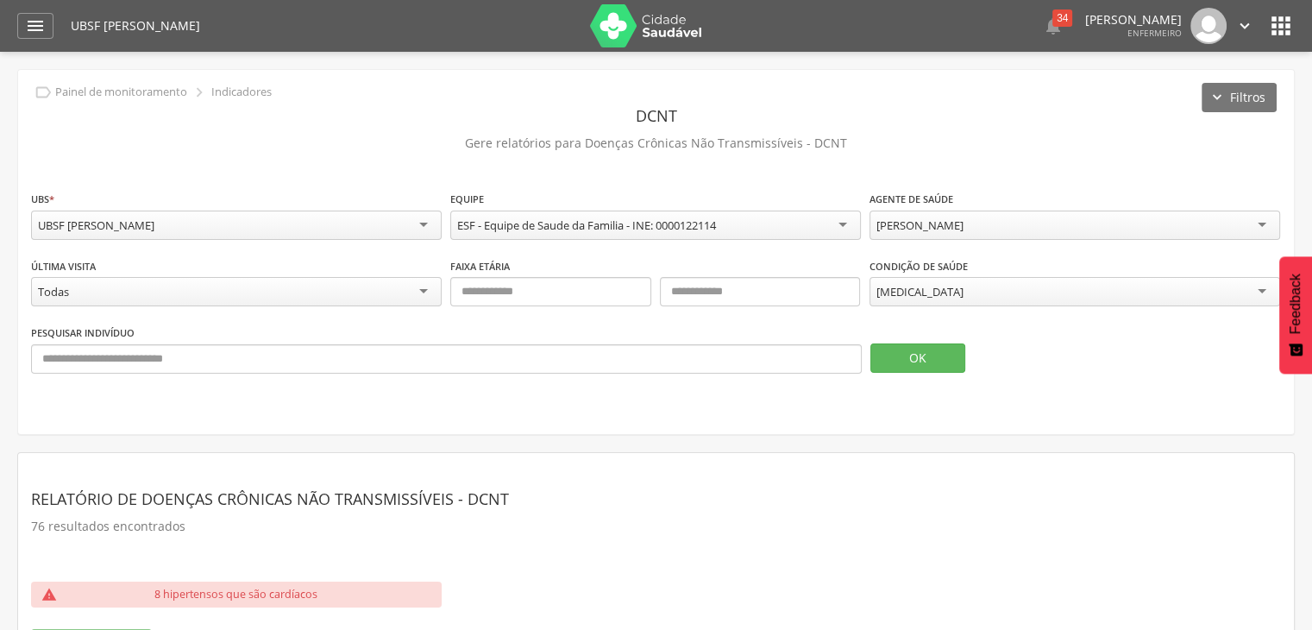
click at [1096, 208] on div "**********" at bounding box center [1075, 217] width 411 height 54
click at [1085, 224] on div "[PERSON_NAME]" at bounding box center [1075, 225] width 411 height 29
